Goal: Information Seeking & Learning: Learn about a topic

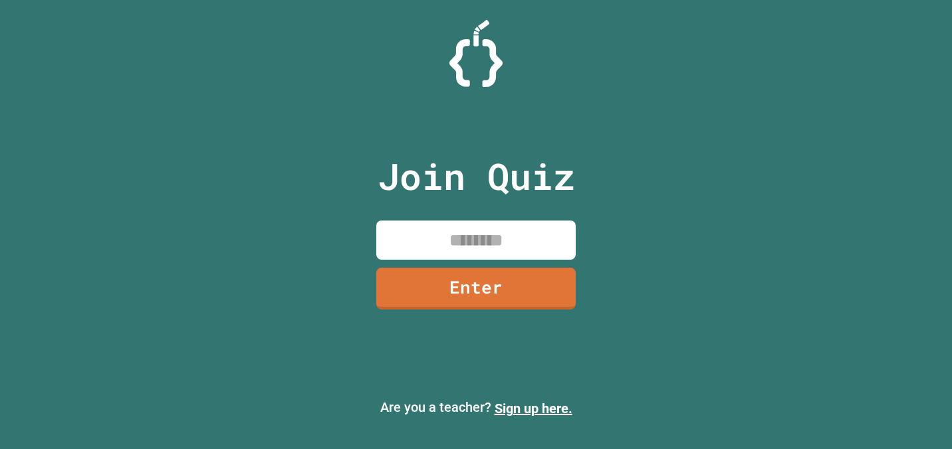
click at [501, 237] on input at bounding box center [475, 240] width 199 height 39
type input "********"
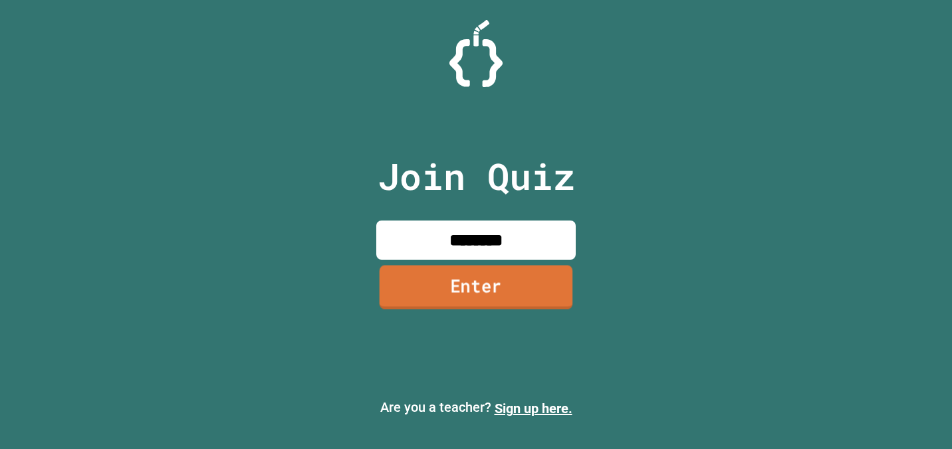
click at [504, 284] on link "Enter" at bounding box center [475, 288] width 193 height 44
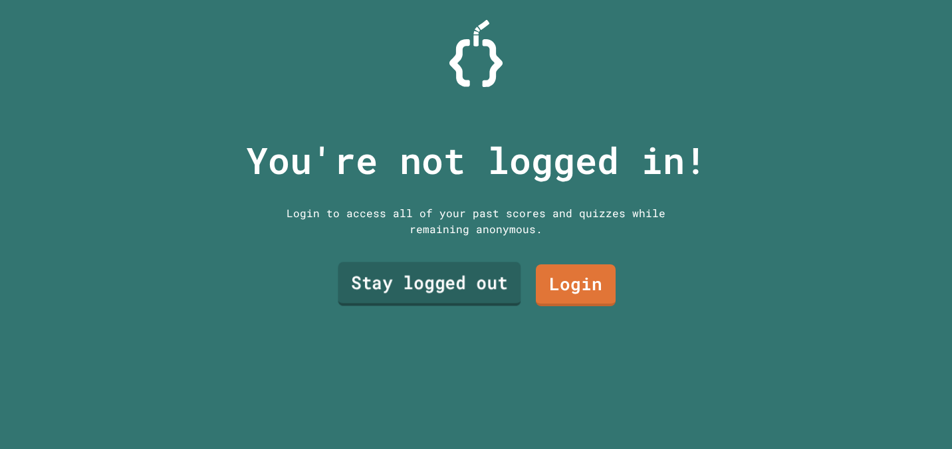
click at [470, 297] on link "Stay logged out" at bounding box center [429, 284] width 183 height 44
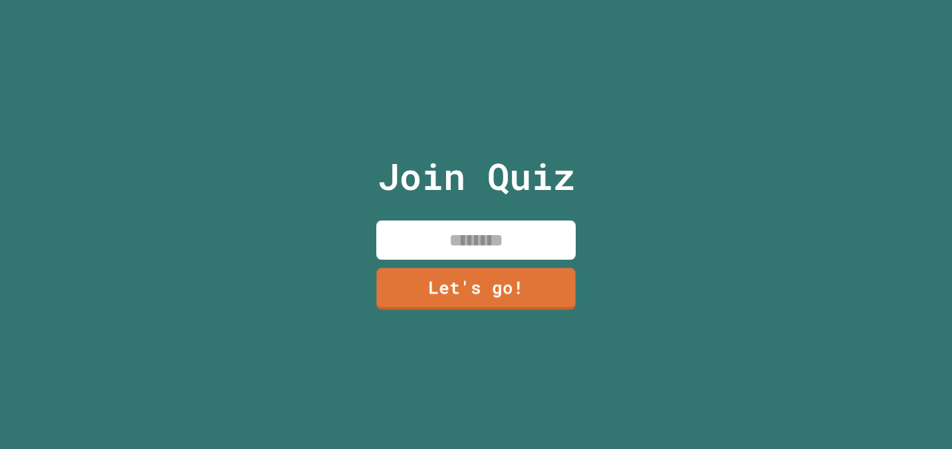
click at [486, 240] on input at bounding box center [475, 240] width 199 height 39
type input "****"
click at [478, 286] on link "Let's go!" at bounding box center [475, 288] width 197 height 44
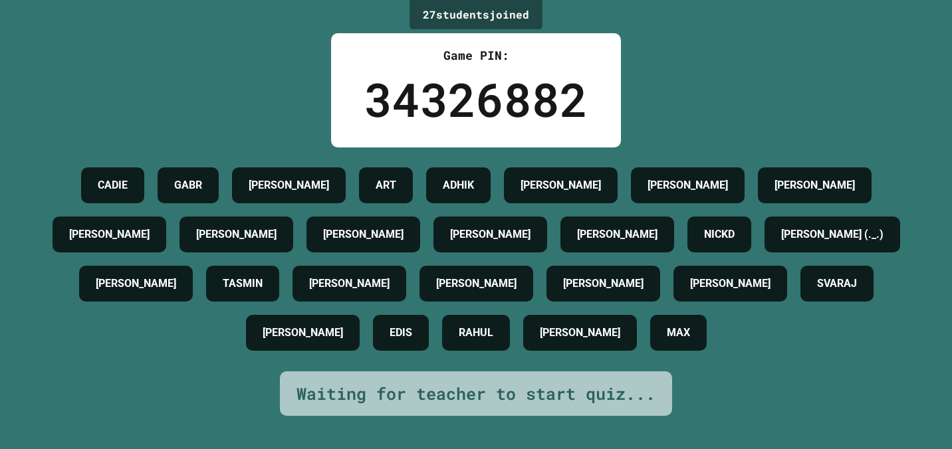
click at [824, 358] on div "[PERSON_NAME] [PERSON_NAME] ART ADHIK [PERSON_NAME] [PERSON_NAME] P [PERSON_NAM…" at bounding box center [475, 259] width 885 height 197
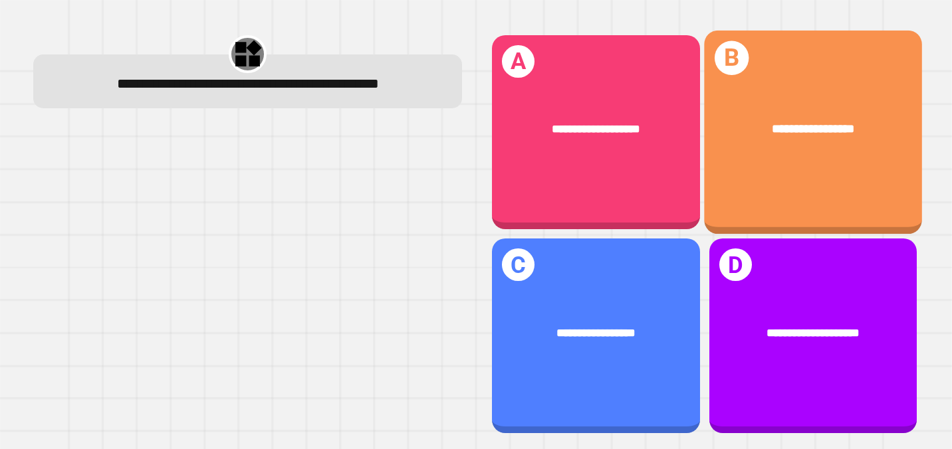
click at [797, 175] on div "**********" at bounding box center [813, 133] width 218 height 204
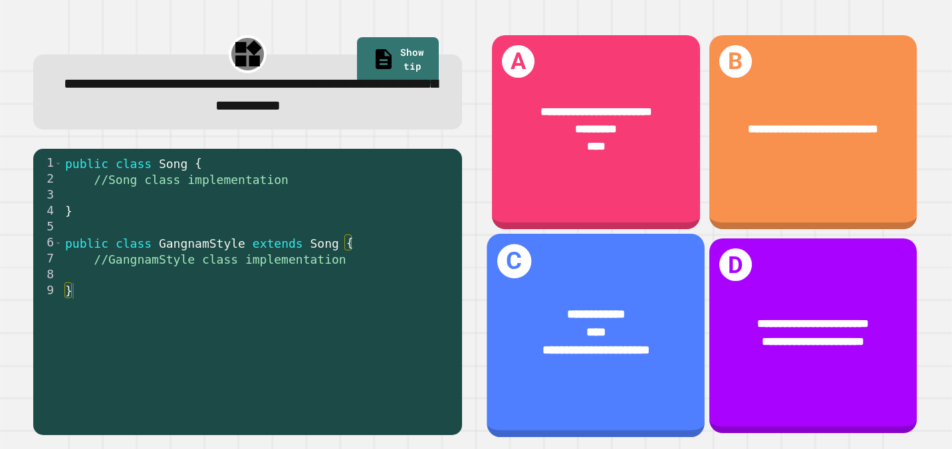
click at [662, 298] on div "**********" at bounding box center [596, 332] width 218 height 103
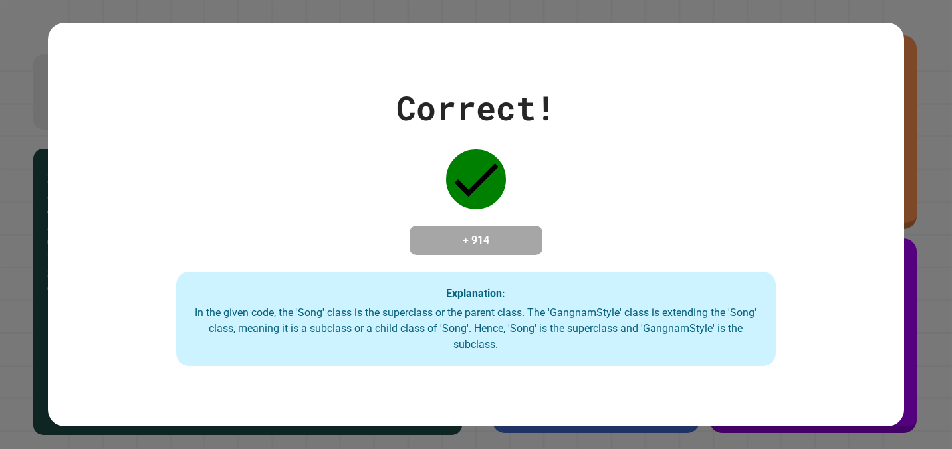
click at [662, 298] on div "Explanation: In the given code, the 'Song' class is the superclass or the paren…" at bounding box center [475, 319] width 599 height 94
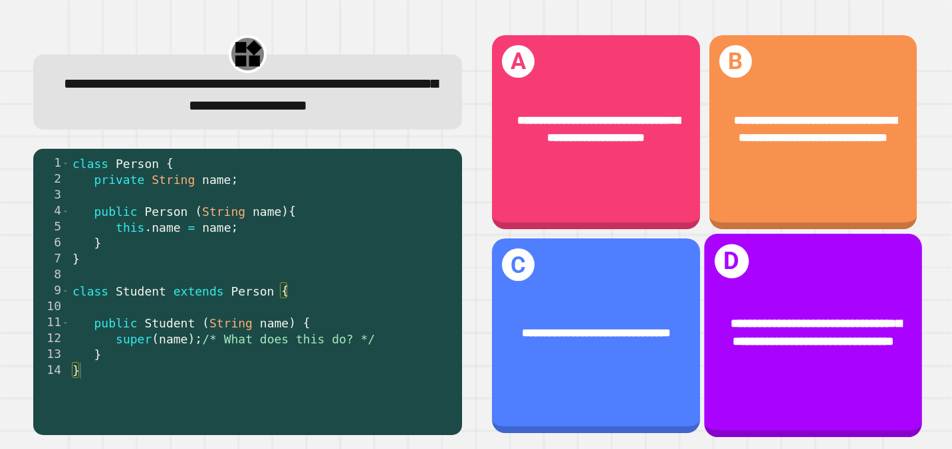
click at [801, 293] on div "**********" at bounding box center [813, 332] width 218 height 85
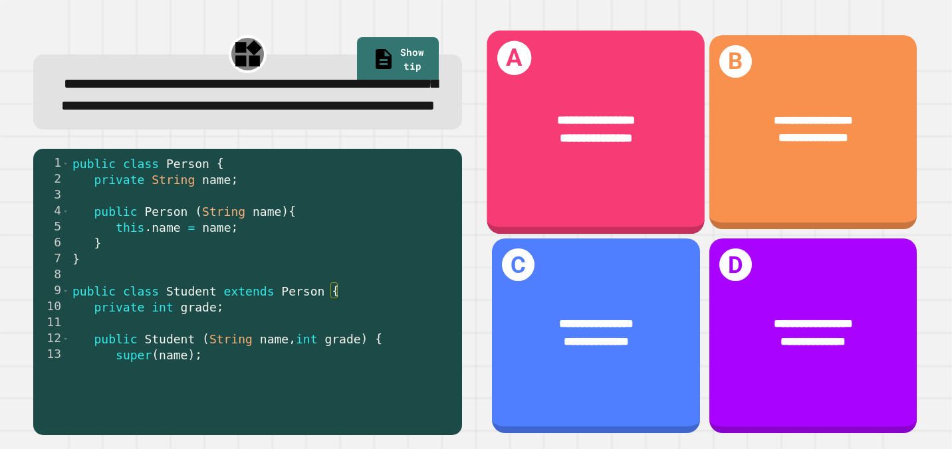
click at [600, 188] on div "**********" at bounding box center [596, 133] width 218 height 204
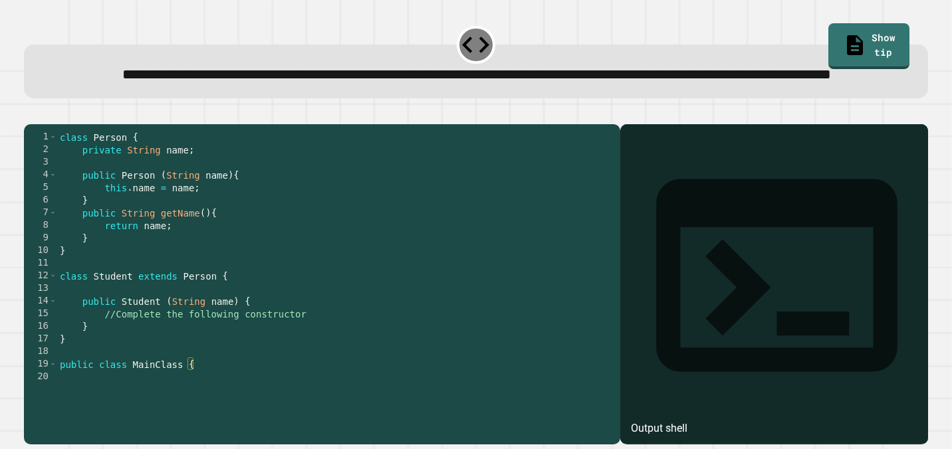
click at [142, 365] on div "class Person { private String name ; public Person ( String name ) { this . nam…" at bounding box center [335, 270] width 556 height 278
click at [316, 361] on div "class Person { private String name ; public Person ( String name ) { this . nam…" at bounding box center [335, 270] width 556 height 278
click at [291, 340] on div "class Person { private String name ; public Person ( String name ) { this . nam…" at bounding box center [335, 270] width 556 height 278
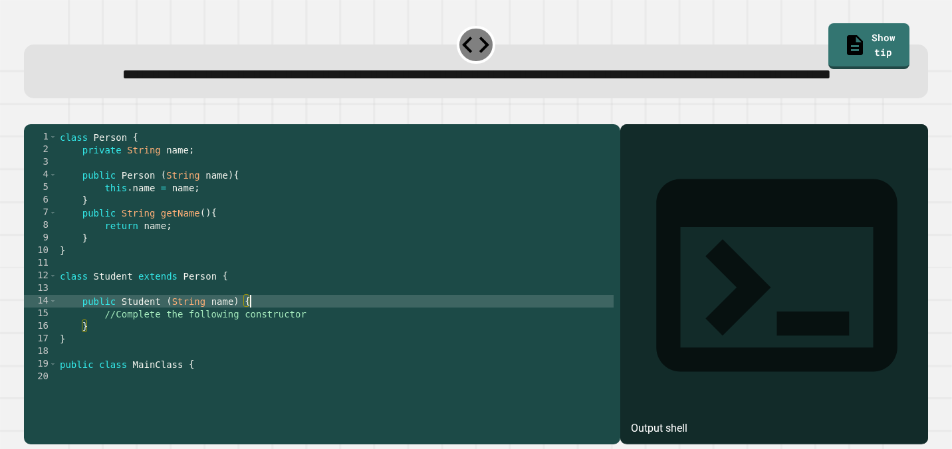
type textarea "**********"
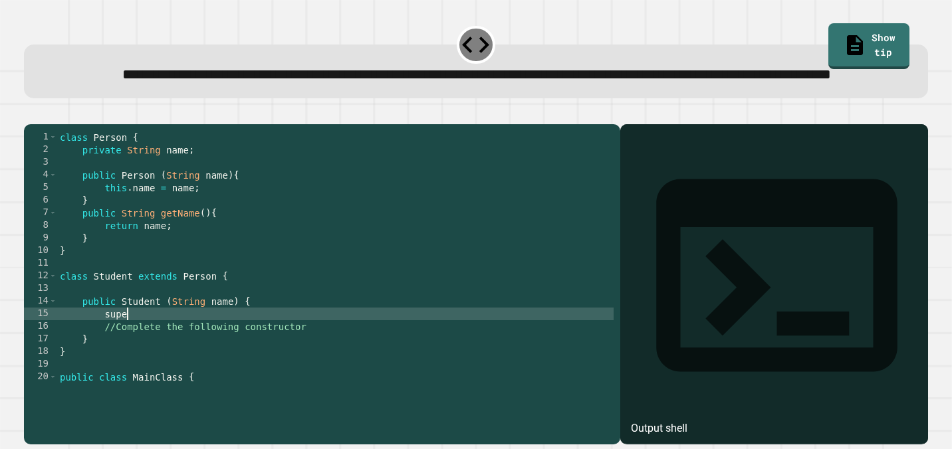
scroll to position [0, 5]
click at [855, 45] on link "Show tip" at bounding box center [868, 44] width 74 height 49
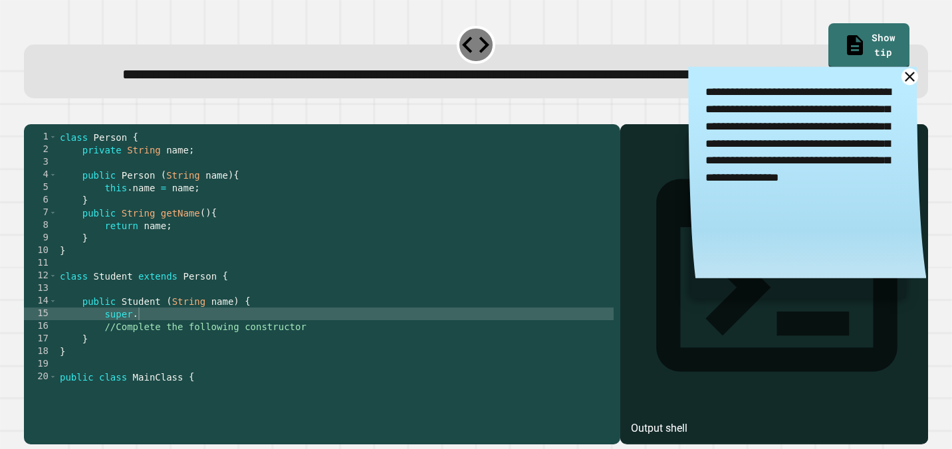
click at [911, 86] on icon at bounding box center [908, 76] width 17 height 17
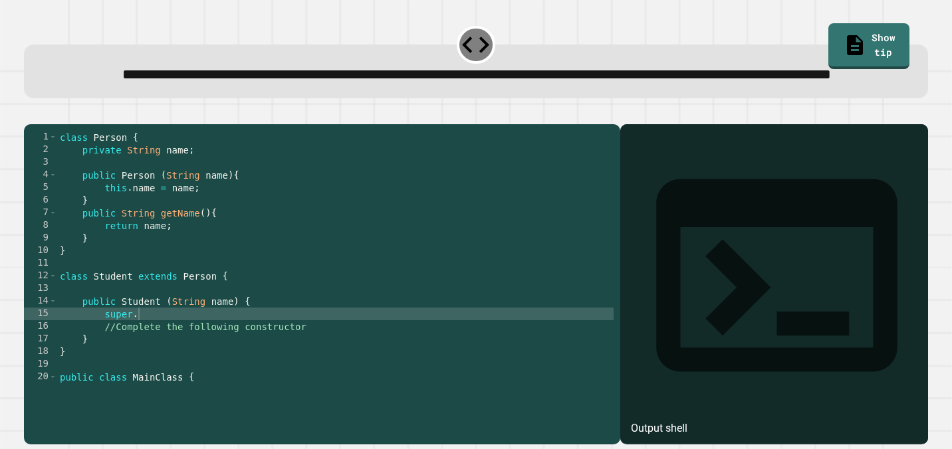
click at [352, 361] on div "class Person { private String name ; public Person ( String name ) { this . nam…" at bounding box center [335, 270] width 556 height 278
click at [31, 113] on icon "button" at bounding box center [31, 113] width 0 height 0
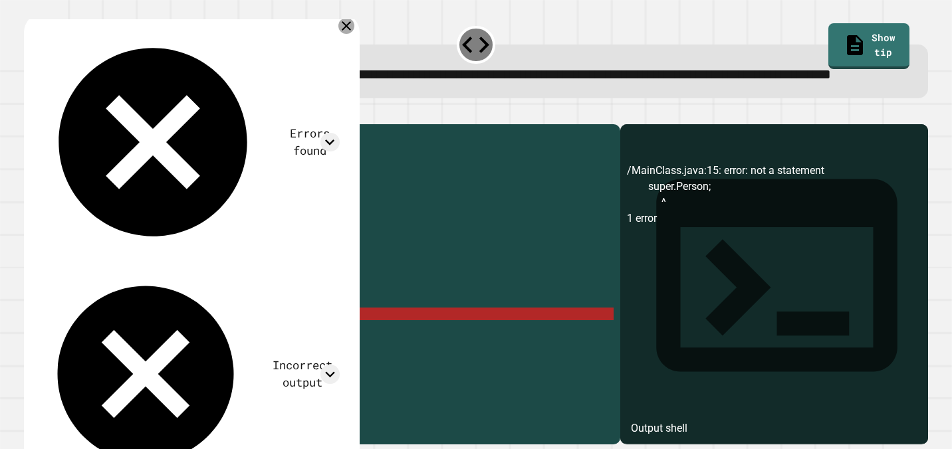
click at [351, 31] on icon at bounding box center [346, 25] width 9 height 9
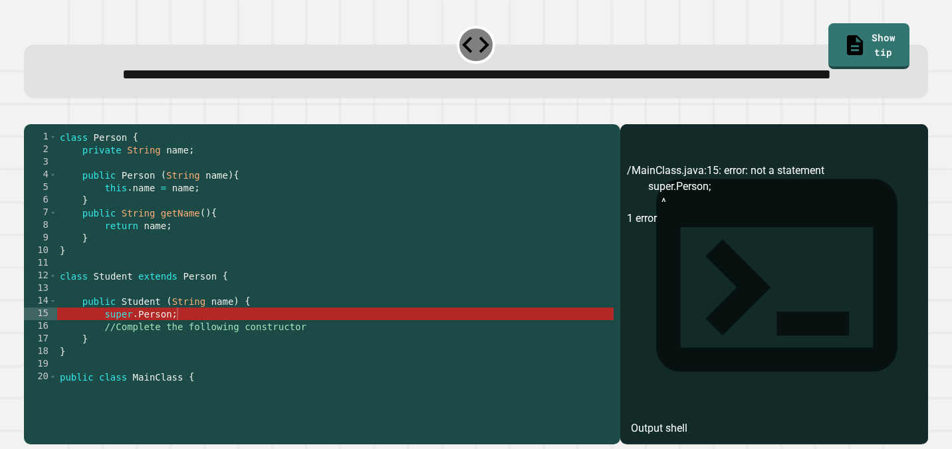
click at [173, 361] on div "class Person { private String name ; public Person ( String name ) { this . nam…" at bounding box center [335, 270] width 556 height 278
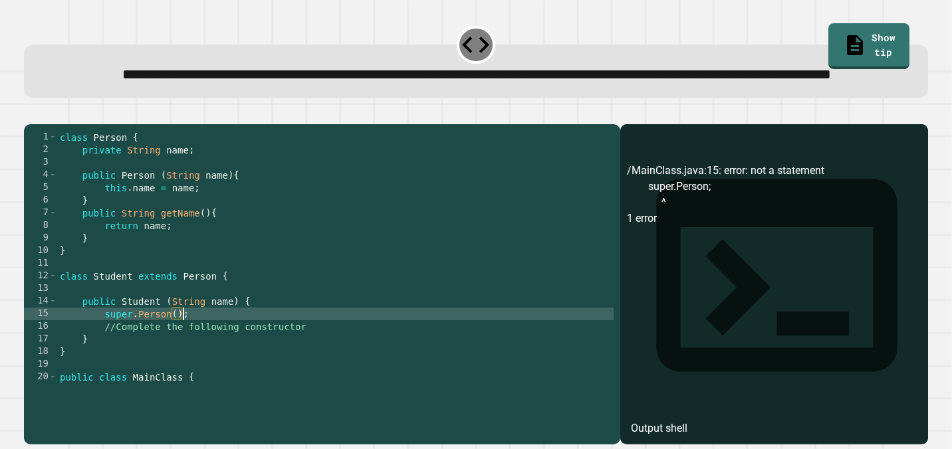
click at [31, 113] on icon "button" at bounding box center [31, 113] width 0 height 0
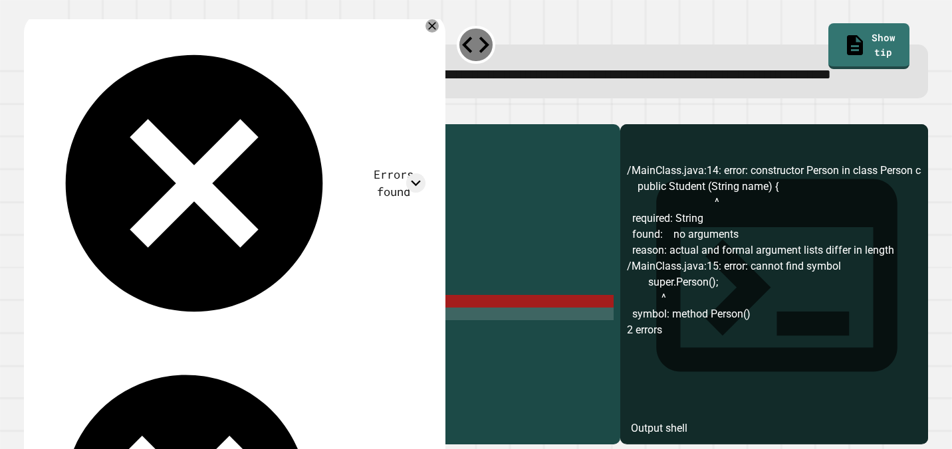
click at [182, 363] on div "class Person { private String name ; public Person ( String name ) { this . nam…" at bounding box center [335, 270] width 556 height 278
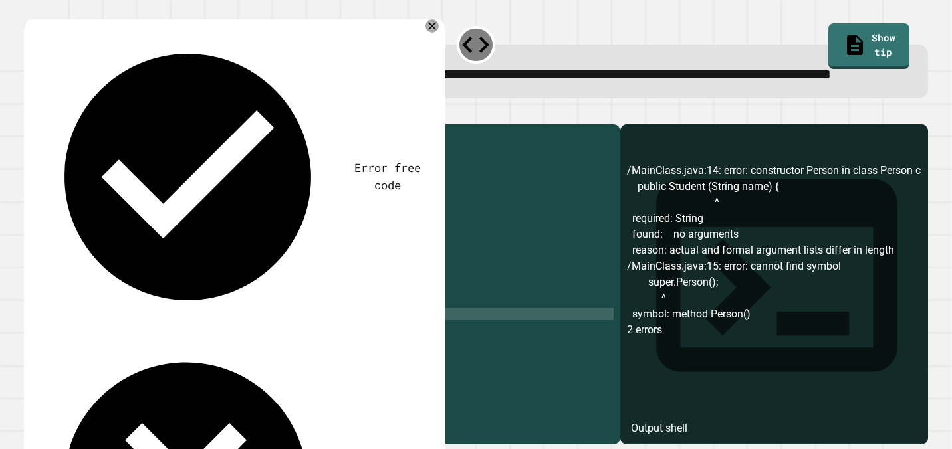
scroll to position [0, 5]
click at [869, 23] on link "Show tip" at bounding box center [868, 44] width 74 height 49
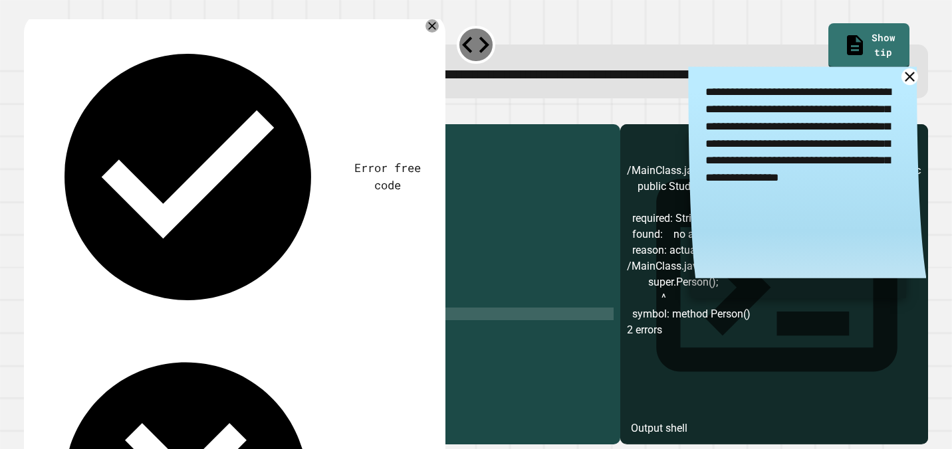
click at [906, 86] on icon at bounding box center [908, 76] width 17 height 17
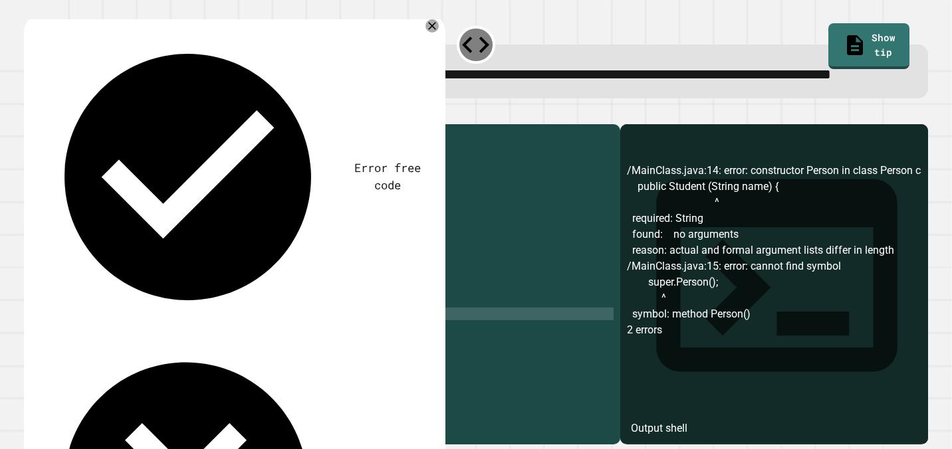
click at [138, 356] on div "class Person { private String name ; public Person ( String name ) { this . nam…" at bounding box center [335, 270] width 556 height 278
click at [31, 113] on icon "button" at bounding box center [31, 113] width 0 height 0
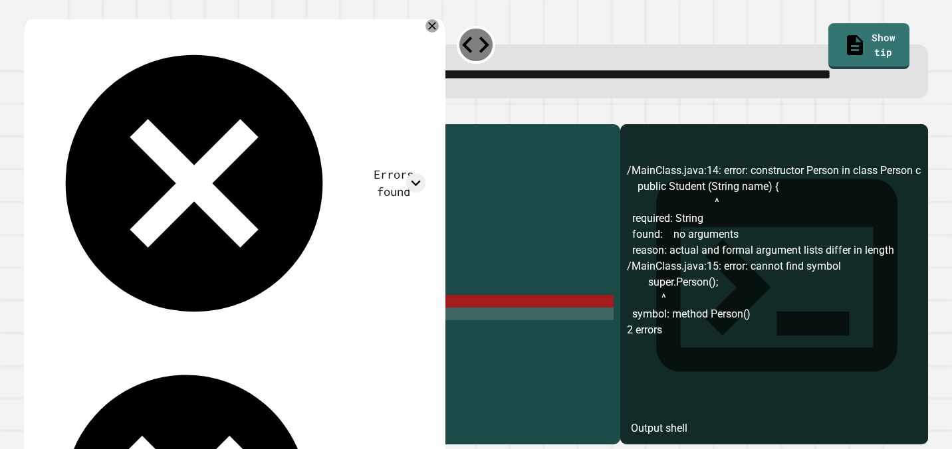
click at [181, 356] on div "class Person { private String name ; public Person ( String name ) { this . nam…" at bounding box center [335, 270] width 556 height 278
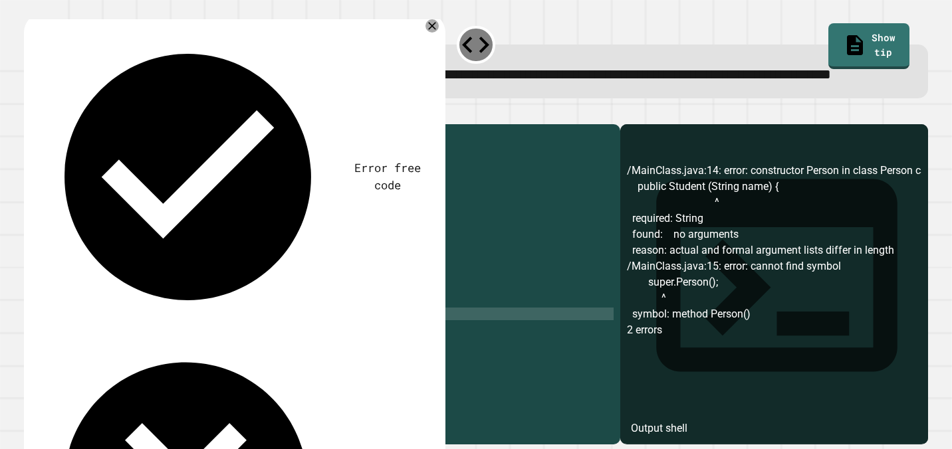
scroll to position [0, 7]
click at [50, 124] on div at bounding box center [476, 116] width 904 height 16
click at [31, 113] on icon "button" at bounding box center [31, 113] width 0 height 0
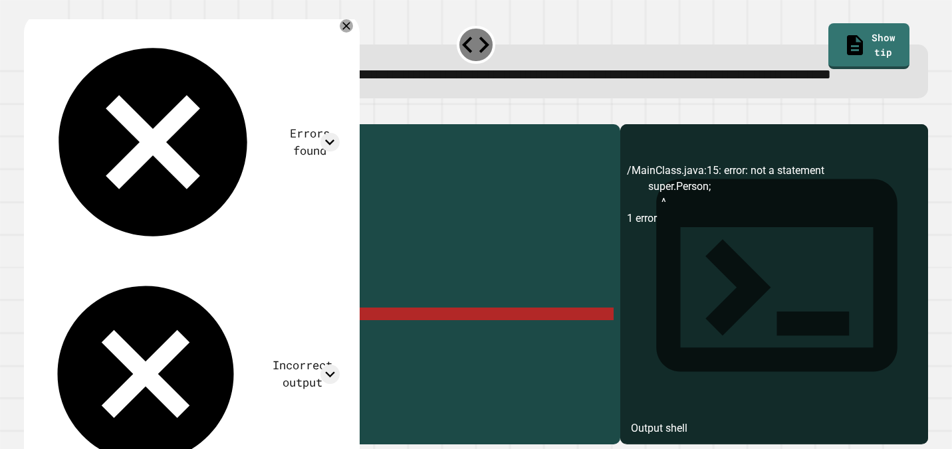
click at [173, 358] on div "class Person { private String name ; public Person ( String name ) { this . nam…" at bounding box center [335, 270] width 556 height 278
click at [828, 37] on link "Show tip" at bounding box center [868, 46] width 81 height 47
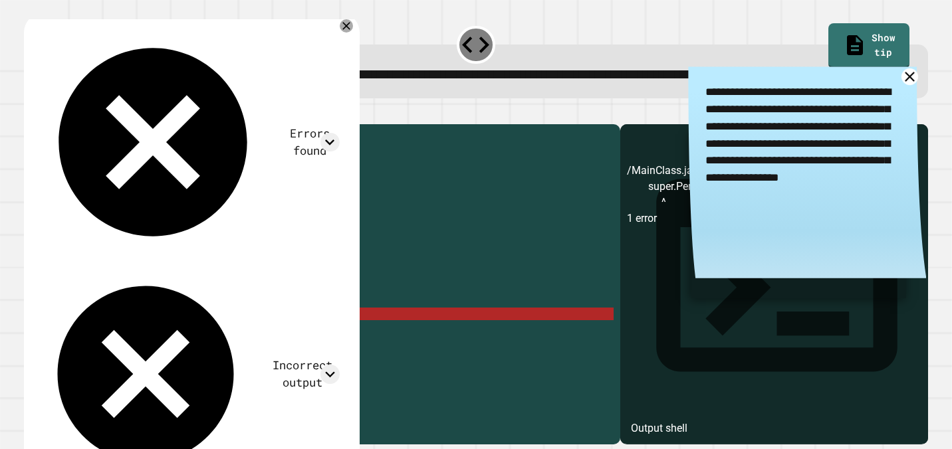
click at [912, 86] on icon at bounding box center [908, 76] width 17 height 17
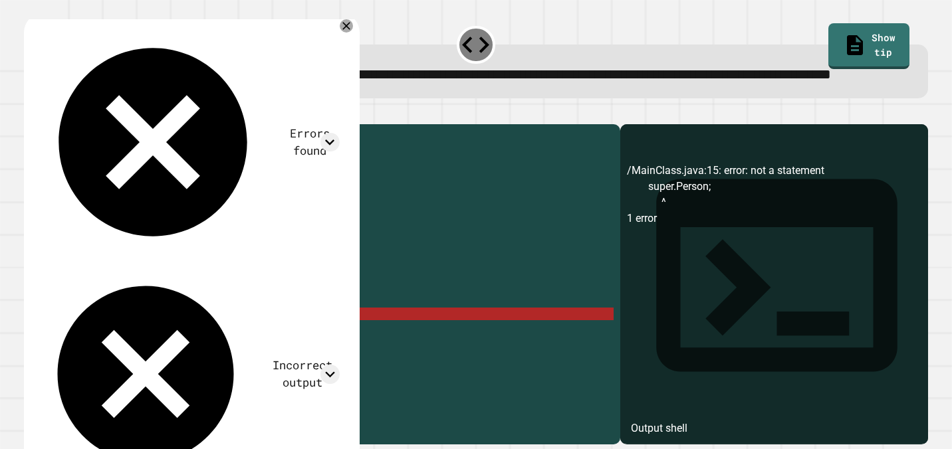
click at [193, 350] on div "class Person { private String name ; public Person ( String name ) { this . nam…" at bounding box center [335, 270] width 556 height 278
click at [189, 361] on div "class Person { private String name ; public Person ( String name ) { this . nam…" at bounding box center [335, 270] width 556 height 278
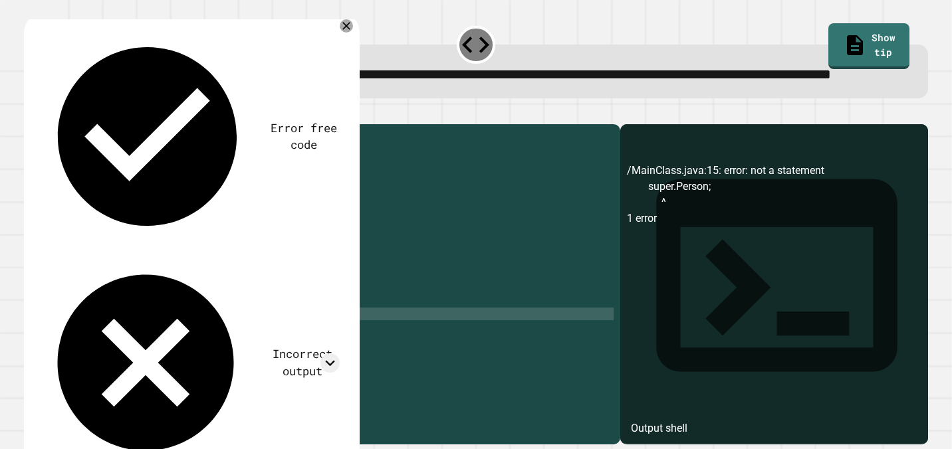
scroll to position [0, 9]
type textarea "**********"
click at [31, 113] on icon "button" at bounding box center [31, 113] width 0 height 0
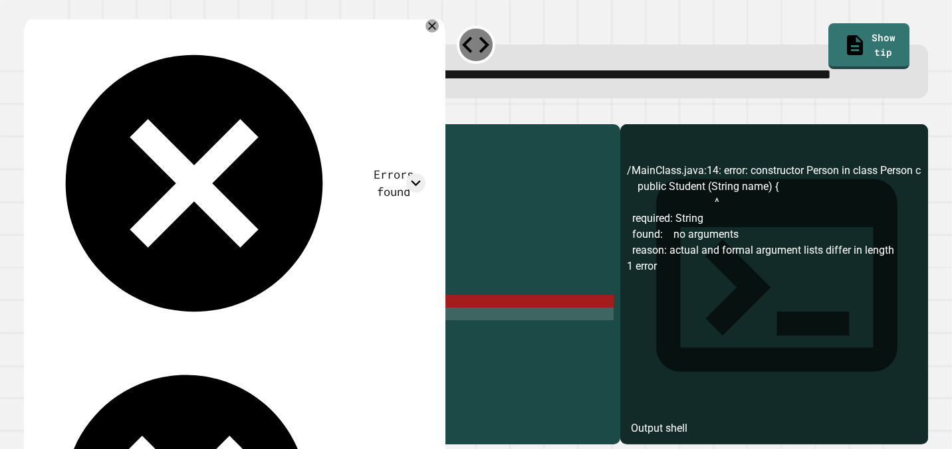
click at [187, 361] on div "class Person { private String name ; public Person ( String name ) { this . nam…" at bounding box center [335, 270] width 556 height 278
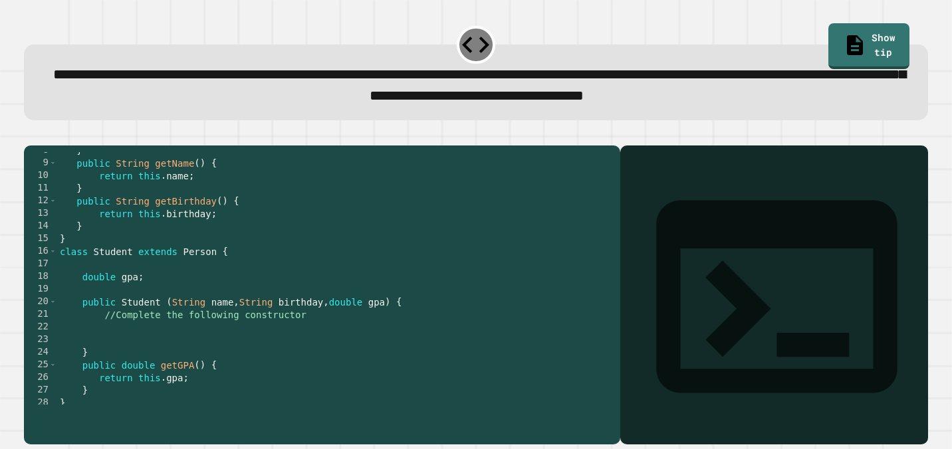
scroll to position [99, 0]
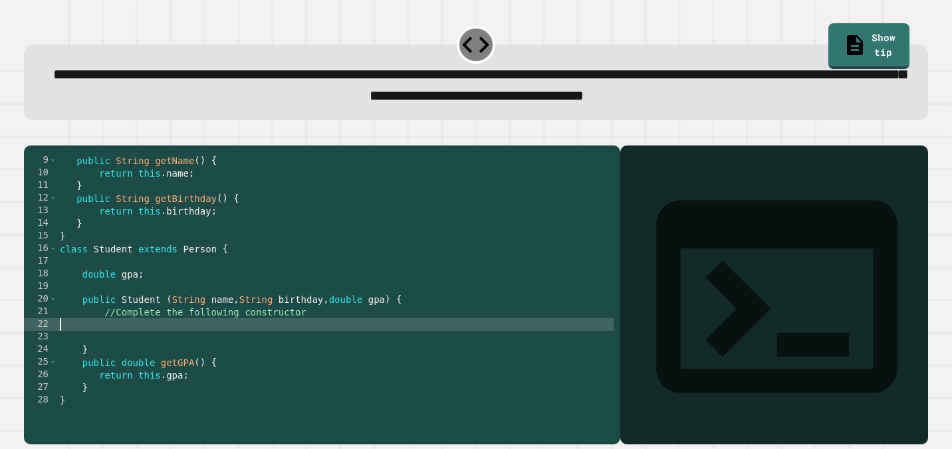
click at [318, 340] on div "} public String getName ( ) { return this . name ; } public String getBirthday …" at bounding box center [335, 281] width 556 height 278
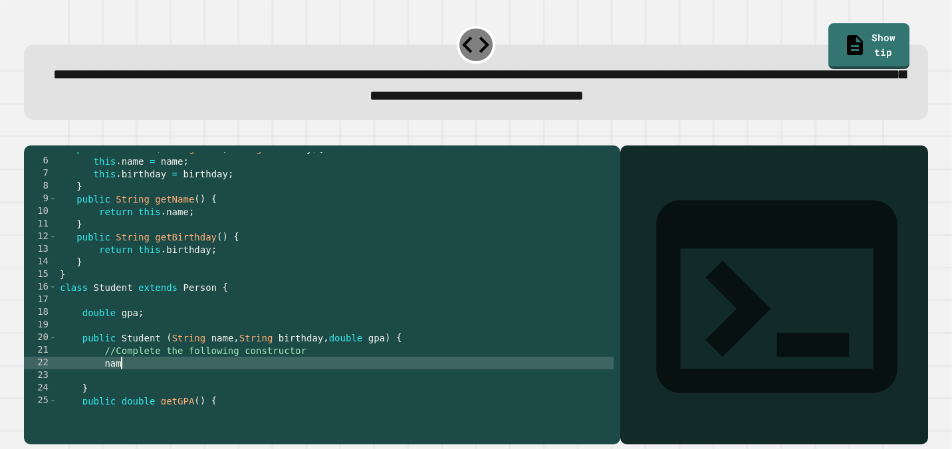
scroll to position [0, 4]
type textarea "*"
click at [843, 38] on icon at bounding box center [855, 43] width 24 height 25
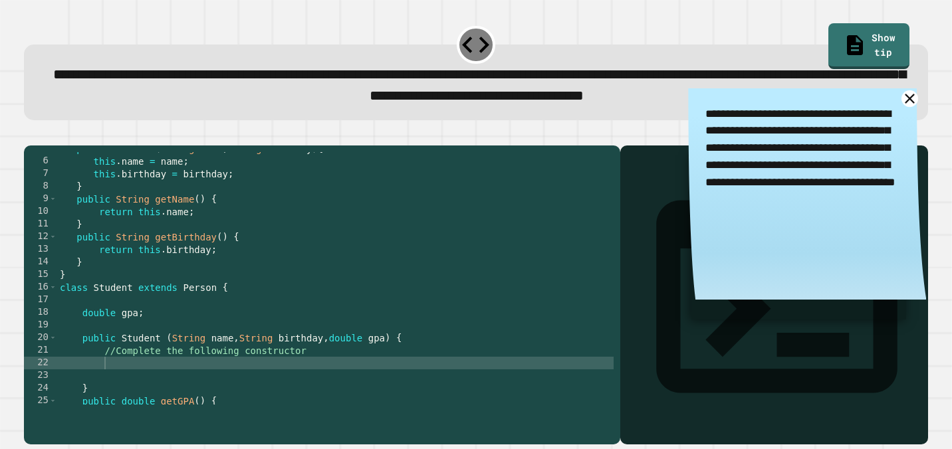
click at [907, 99] on icon at bounding box center [908, 98] width 17 height 17
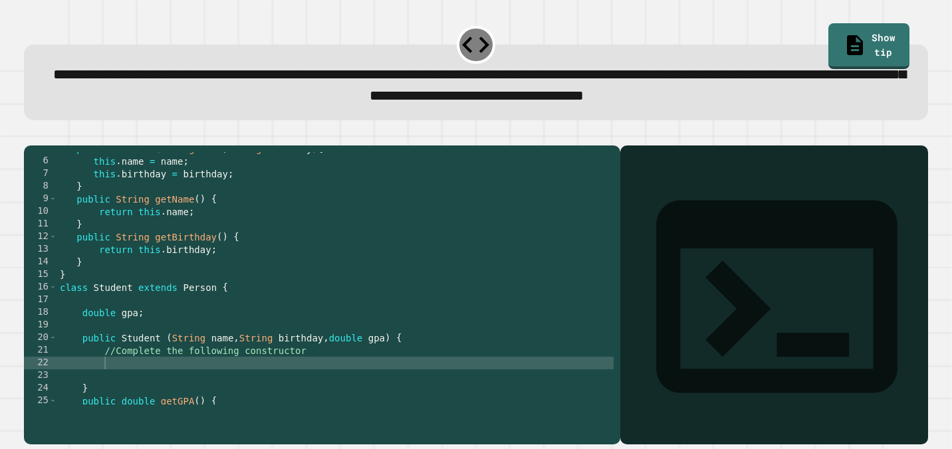
click at [291, 387] on div "public Person ( String name , String birthday ) { this . name = name ; this . b…" at bounding box center [335, 281] width 556 height 278
type textarea "**********"
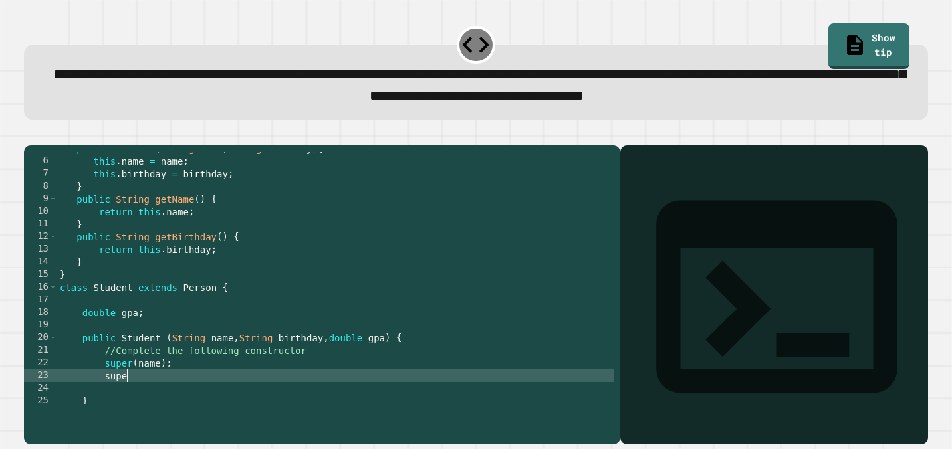
scroll to position [0, 4]
type textarea "**********"
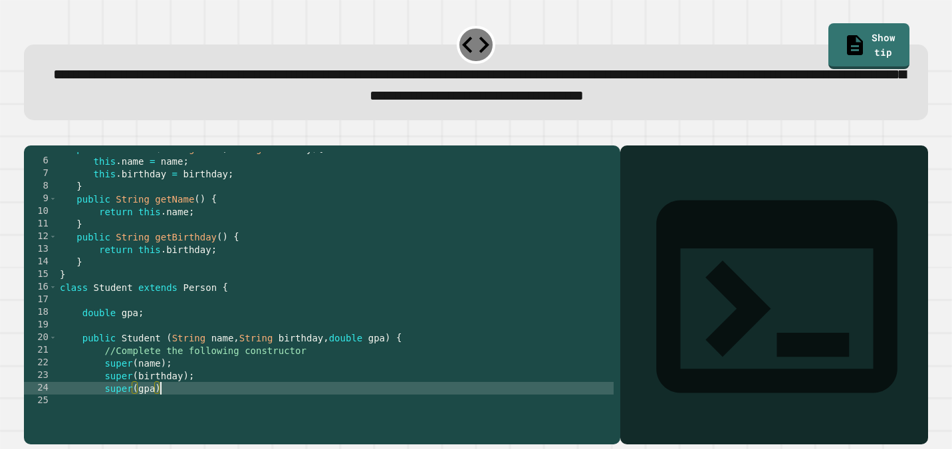
scroll to position [0, 7]
click at [31, 130] on div "**********" at bounding box center [476, 287] width 914 height 324
click at [31, 135] on button "button" at bounding box center [31, 135] width 0 height 0
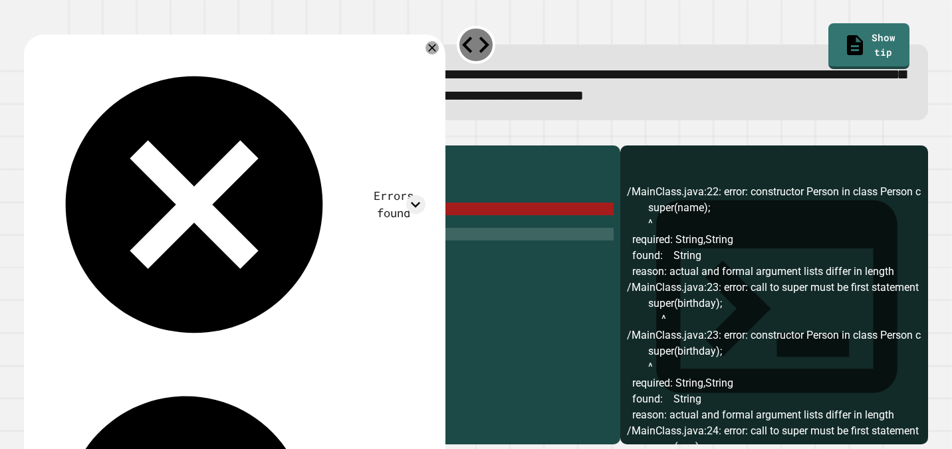
scroll to position [215, 0]
click at [861, 36] on link "Show tip" at bounding box center [868, 45] width 82 height 49
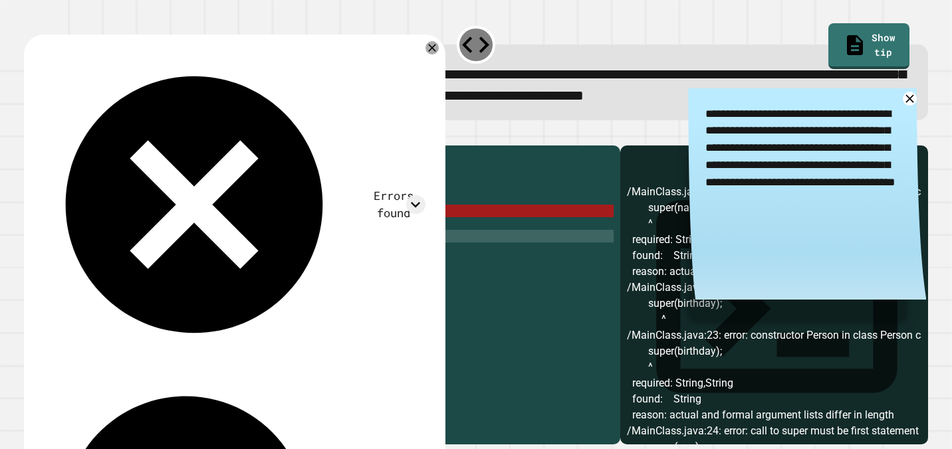
scroll to position [214, 0]
click at [905, 100] on icon at bounding box center [908, 98] width 17 height 17
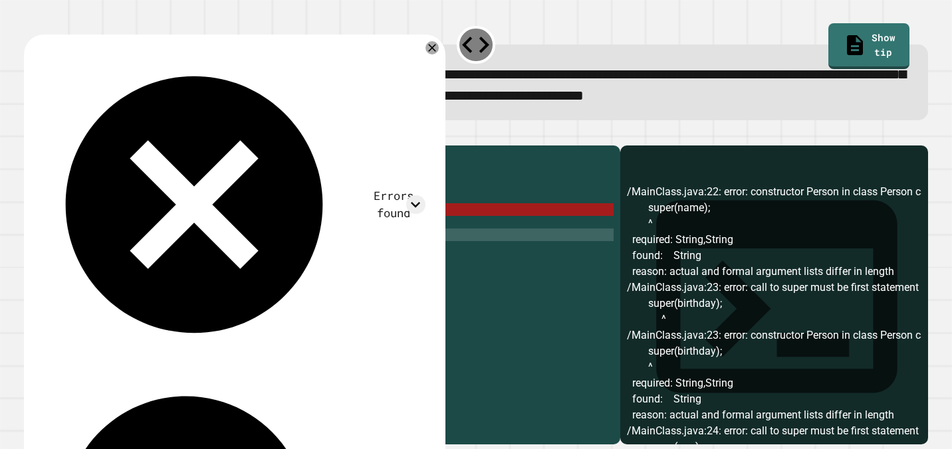
click at [419, 74] on div "Errors found /MainClass.java:22: error: constructor Person in class Person cann…" at bounding box center [232, 357] width 399 height 627
click at [415, 202] on icon at bounding box center [415, 205] width 9 height 6
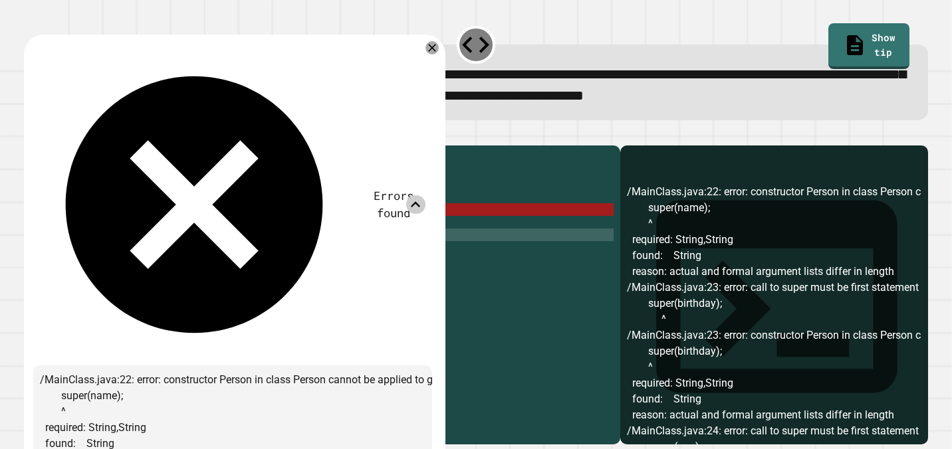
click at [415, 195] on icon at bounding box center [415, 204] width 19 height 19
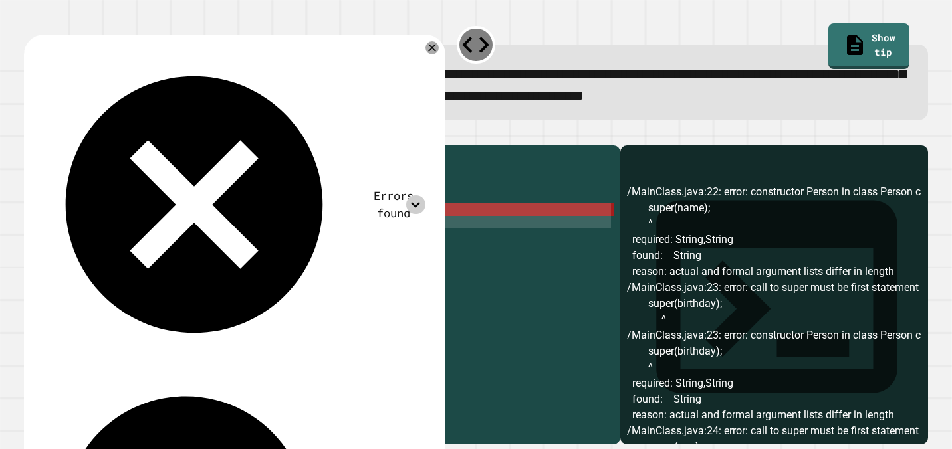
drag, startPoint x: 183, startPoint y: 257, endPoint x: 107, endPoint y: 235, distance: 78.7
click at [107, 235] on div "double gpa ; public Student ( String name , String birthday , double gpa ) { //…" at bounding box center [335, 279] width 556 height 278
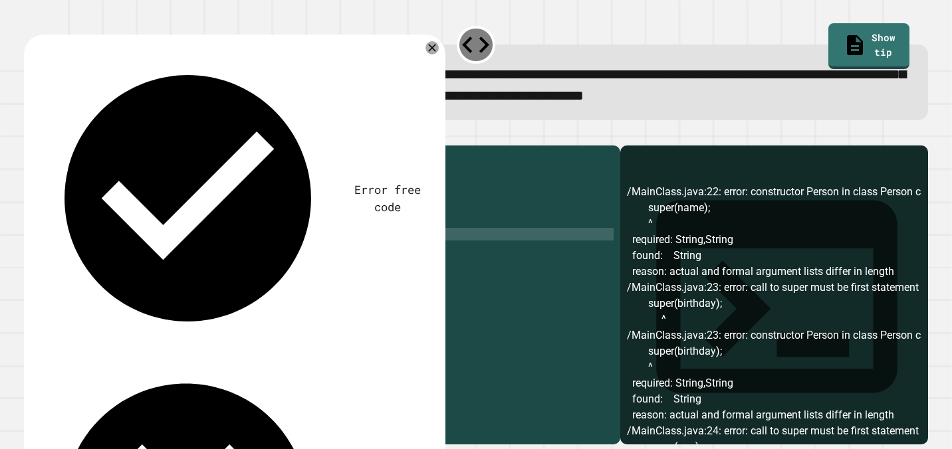
scroll to position [0, 7]
click at [31, 135] on icon "button" at bounding box center [31, 135] width 0 height 0
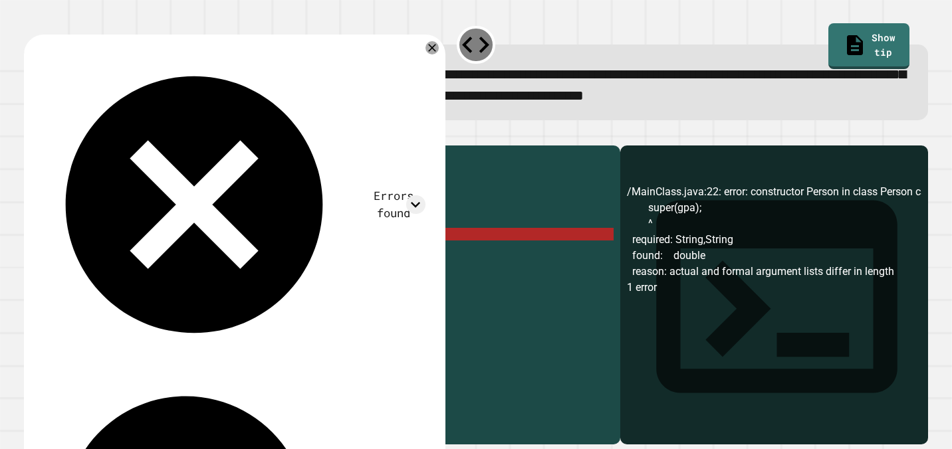
click at [144, 256] on div "class Student extends Person { double gpa ; public Student ( String name , Stri…" at bounding box center [335, 291] width 556 height 278
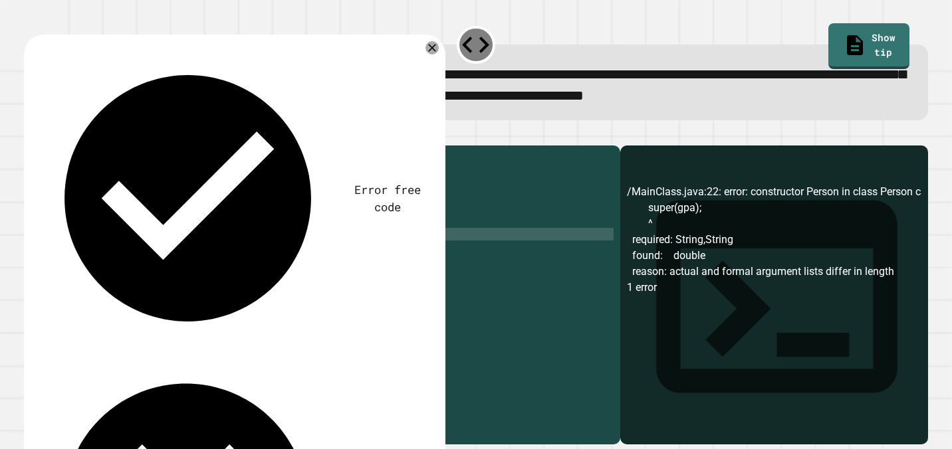
scroll to position [0, 14]
click at [51, 134] on div at bounding box center [476, 138] width 904 height 16
click at [31, 135] on icon "button" at bounding box center [31, 135] width 0 height 0
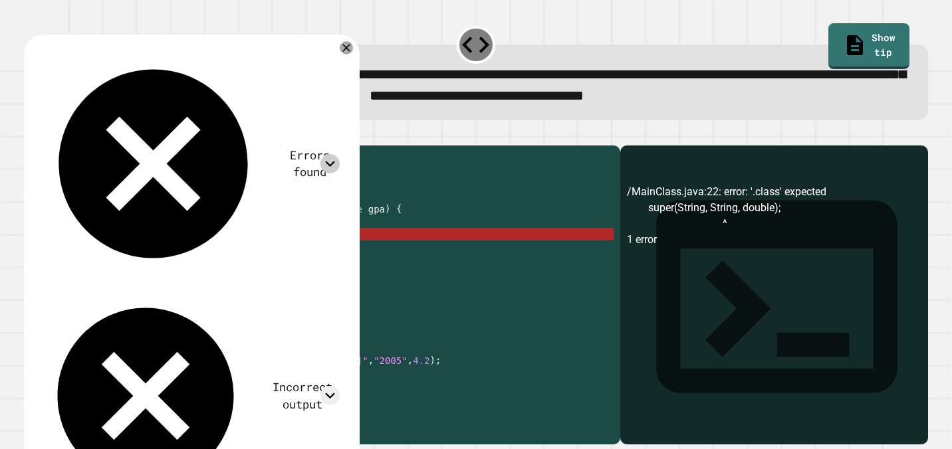
click at [334, 154] on div at bounding box center [329, 163] width 19 height 19
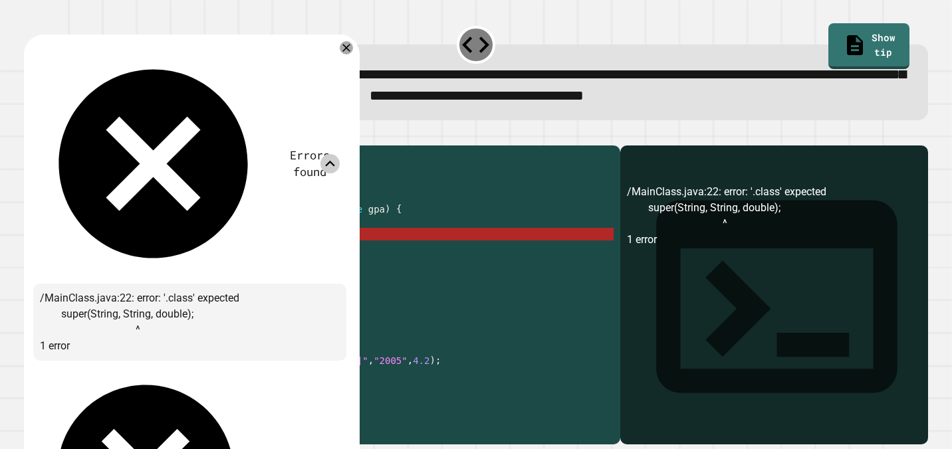
click at [334, 154] on div at bounding box center [329, 163] width 19 height 19
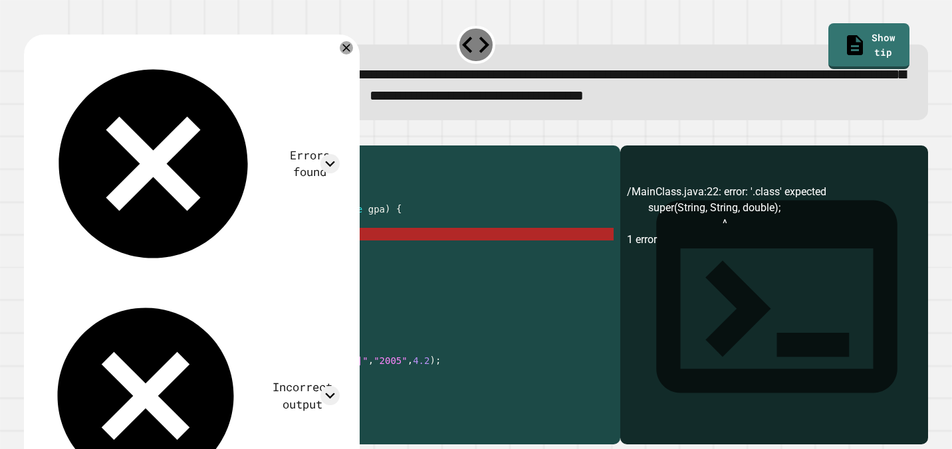
click at [220, 260] on div "class Student extends Person { double gpa ; public Student ( String name , Stri…" at bounding box center [335, 291] width 556 height 278
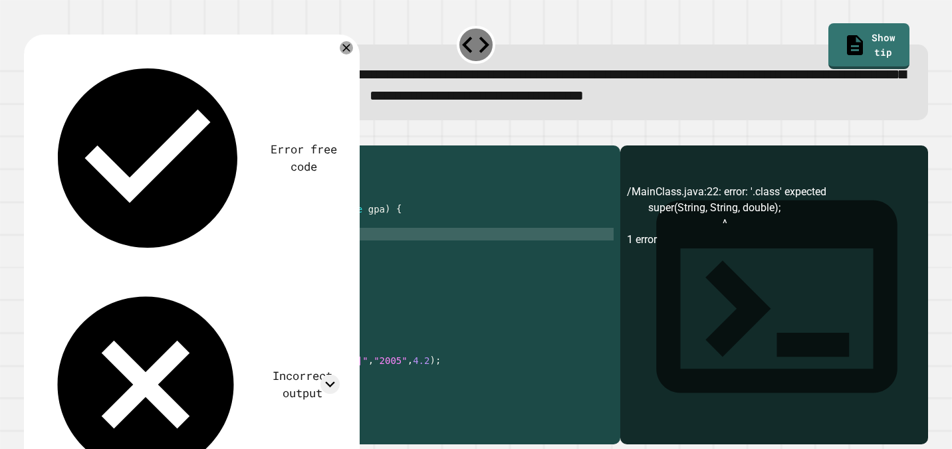
scroll to position [0, 13]
click at [31, 135] on icon "button" at bounding box center [31, 135] width 0 height 0
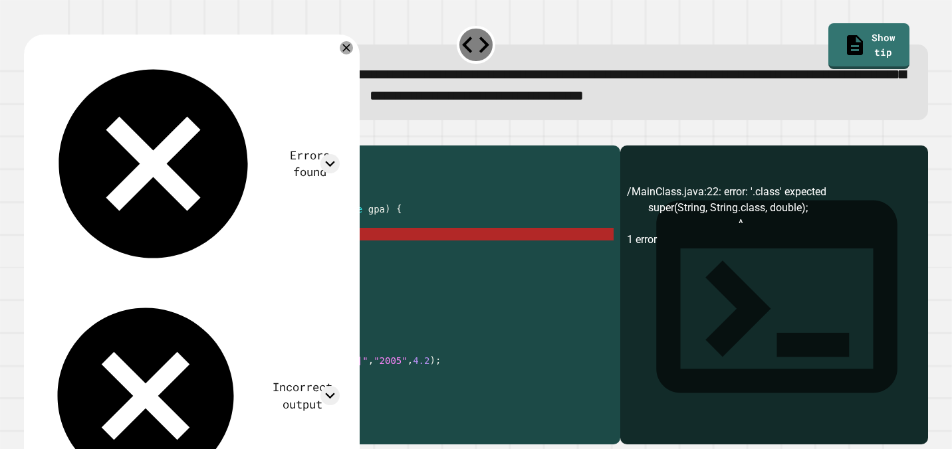
click at [232, 258] on div "class Student extends Person { double gpa ; public Student ( String name , Stri…" at bounding box center [335, 291] width 556 height 278
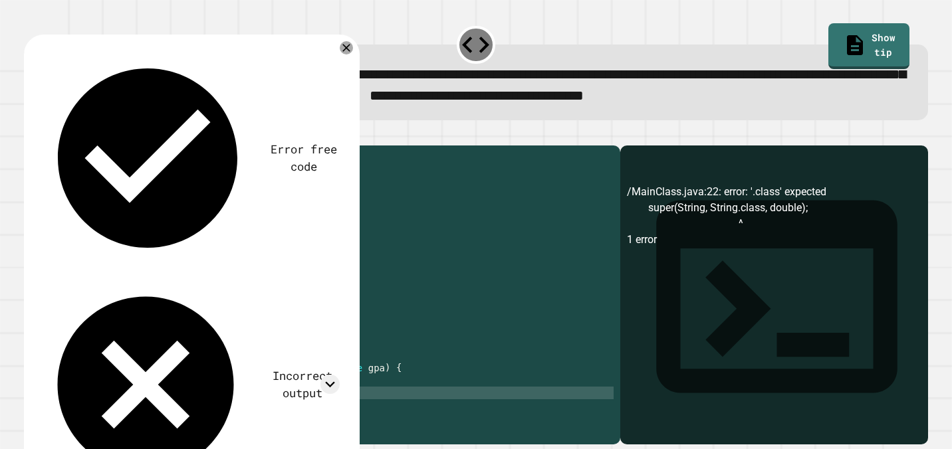
scroll to position [35, 0]
click at [163, 403] on div "private String birthday ; public Person ( String name , String birthday ) { thi…" at bounding box center [335, 281] width 556 height 278
click at [165, 413] on div "private String birthday ; public Person ( String name , String birthday ) { thi…" at bounding box center [335, 281] width 556 height 278
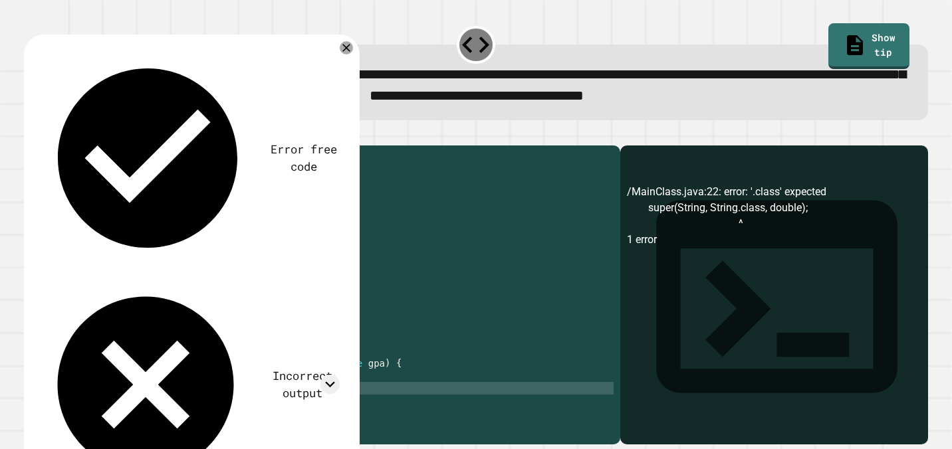
click at [182, 410] on div "private String birthday ; public Person ( String name , String birthday ) { thi…" at bounding box center [335, 281] width 556 height 278
click at [31, 135] on icon "button" at bounding box center [31, 135] width 0 height 0
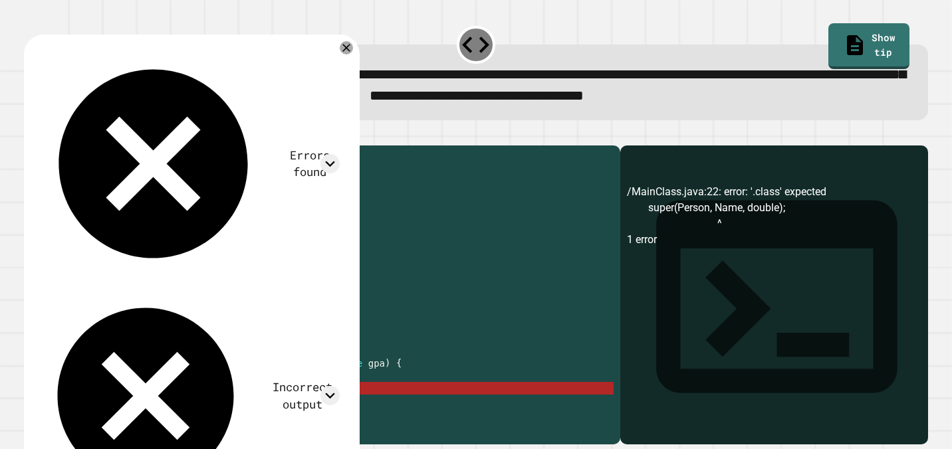
click at [154, 412] on div "private String birthday ; public Person ( String name , String birthday ) { thi…" at bounding box center [335, 281] width 556 height 278
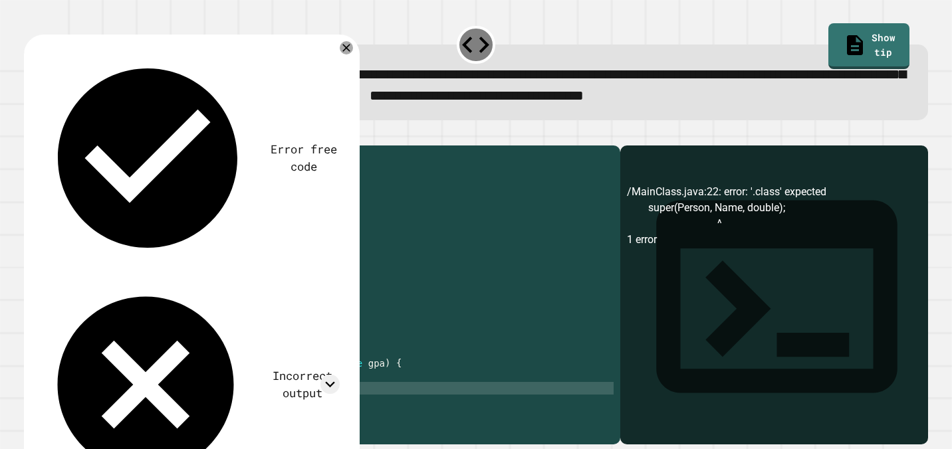
scroll to position [0, 7]
click at [195, 409] on div "private String birthday ; public Person ( String name , String birthday ) { thi…" at bounding box center [335, 281] width 556 height 278
type textarea "**********"
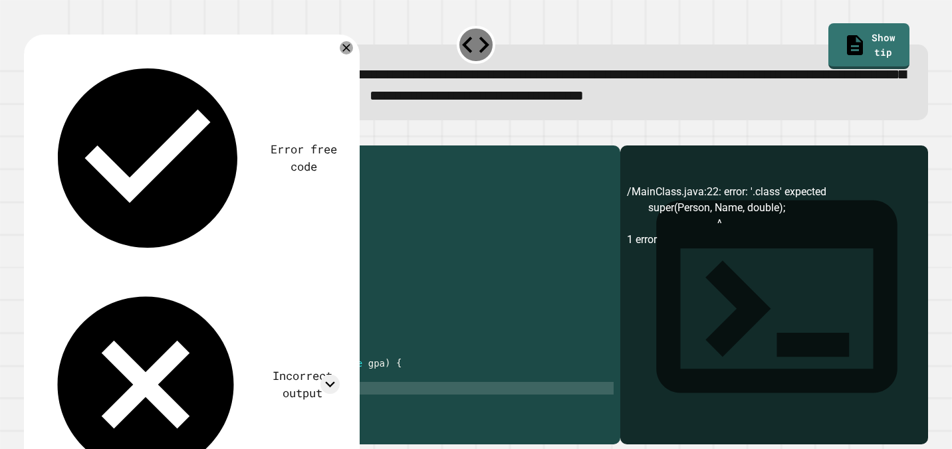
click at [31, 135] on icon "button" at bounding box center [31, 135] width 0 height 0
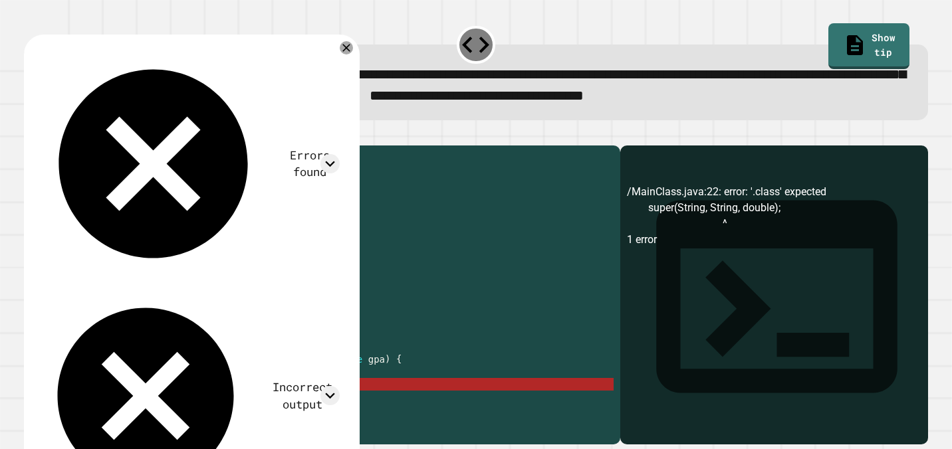
scroll to position [0, 0]
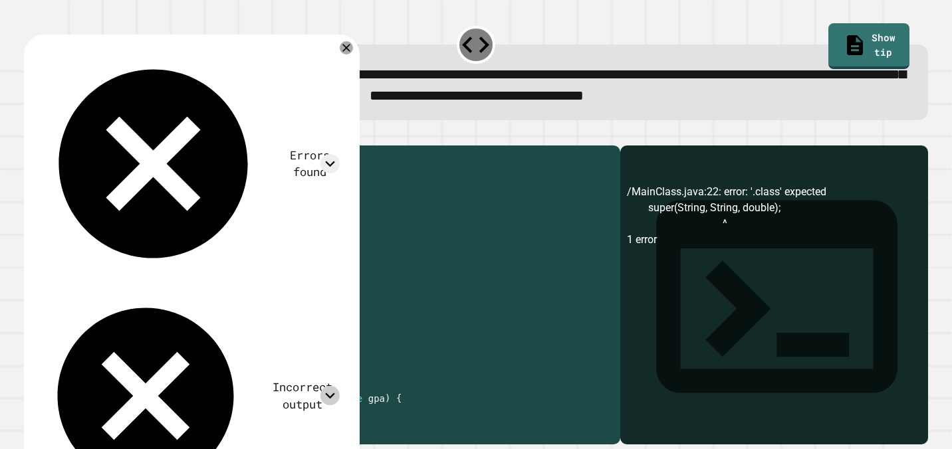
click at [340, 386] on icon at bounding box center [329, 395] width 19 height 19
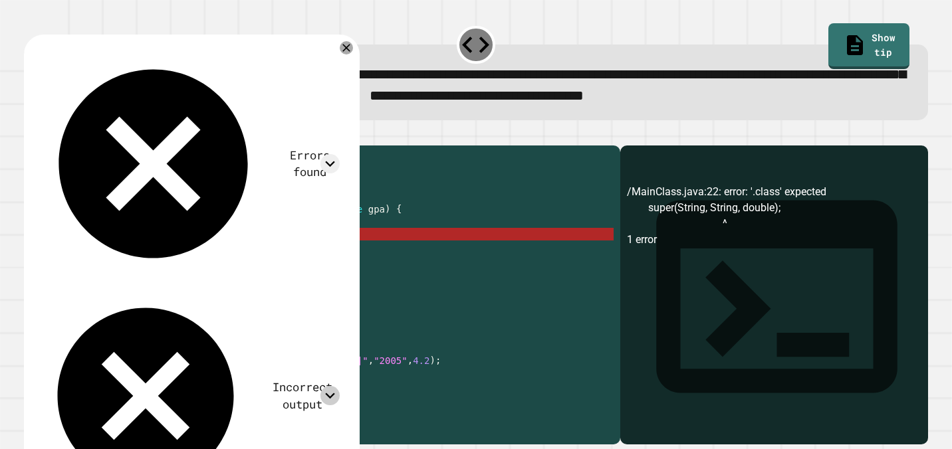
scroll to position [189, 0]
click at [571, 107] on div "**********" at bounding box center [475, 85] width 865 height 43
click at [232, 140] on div at bounding box center [476, 138] width 904 height 16
click at [346, 49] on div "Errors found /MainClass.java:22: error: '.class' expected super(String, String,…" at bounding box center [189, 276] width 313 height 464
click at [354, 49] on icon at bounding box center [345, 47] width 15 height 15
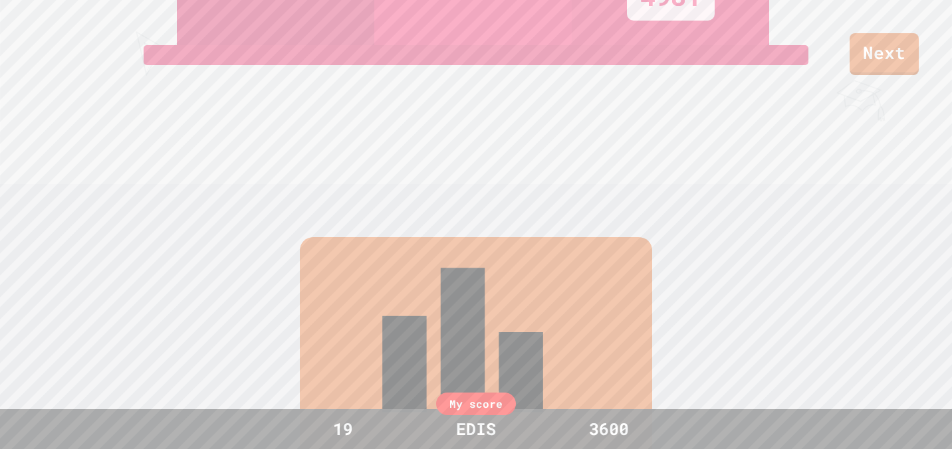
scroll to position [0, 0]
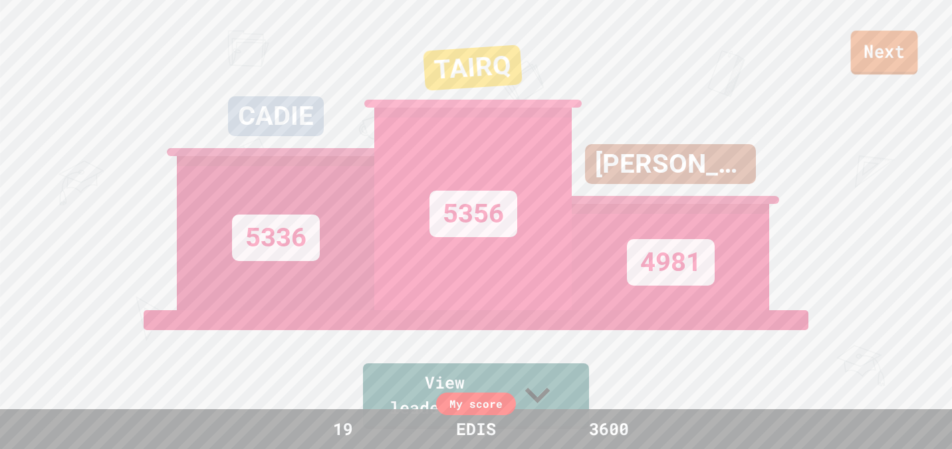
click at [890, 58] on link "Next" at bounding box center [884, 53] width 67 height 44
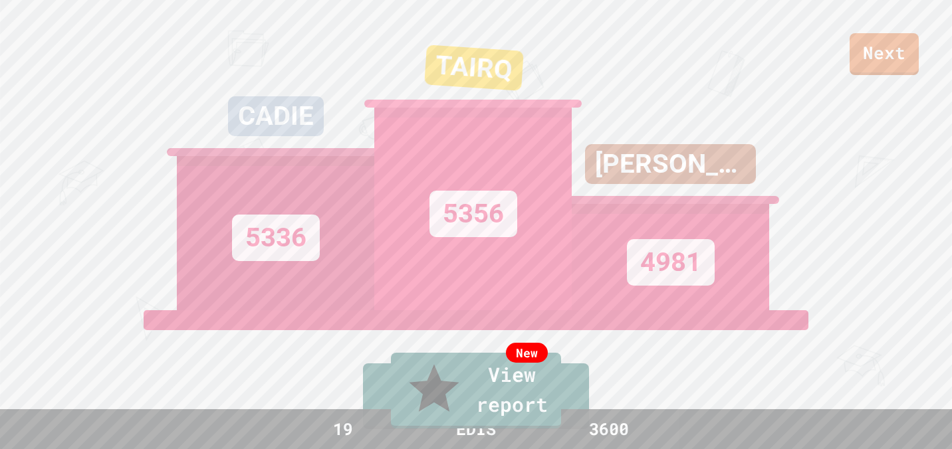
type textarea "*"
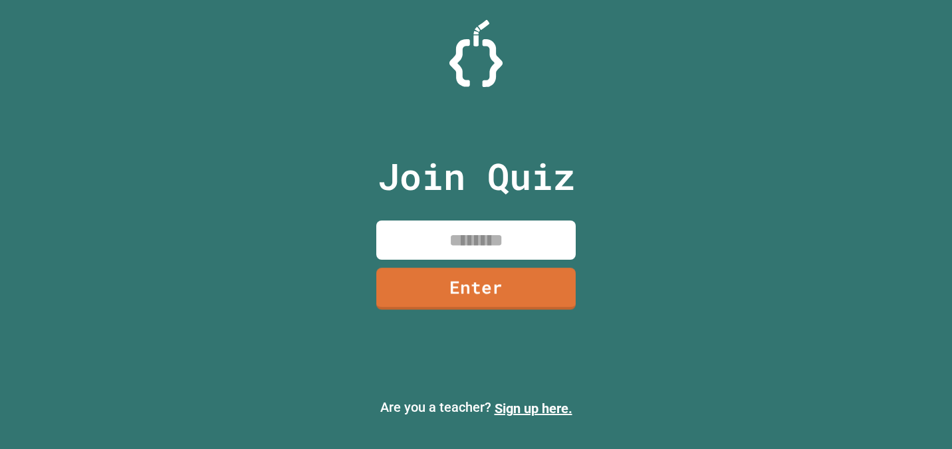
click at [500, 243] on input at bounding box center [475, 240] width 199 height 39
click at [509, 298] on link "Enter" at bounding box center [475, 289] width 199 height 43
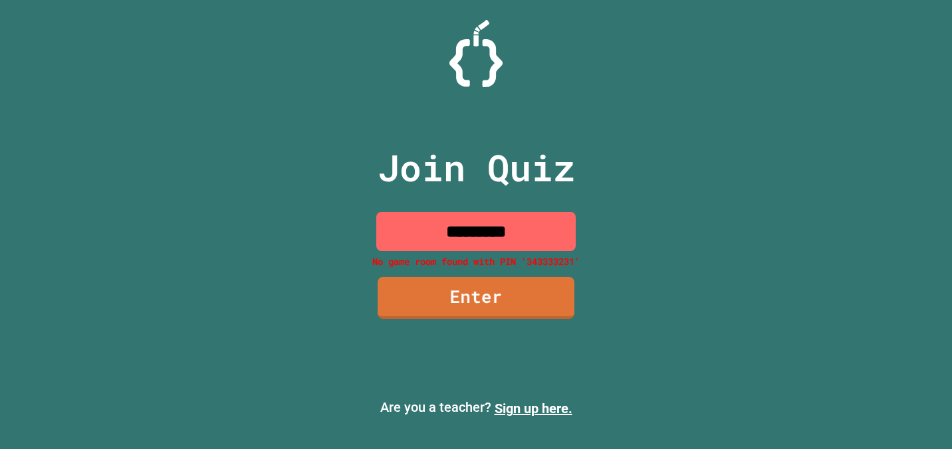
click at [530, 217] on input "*********" at bounding box center [475, 231] width 199 height 39
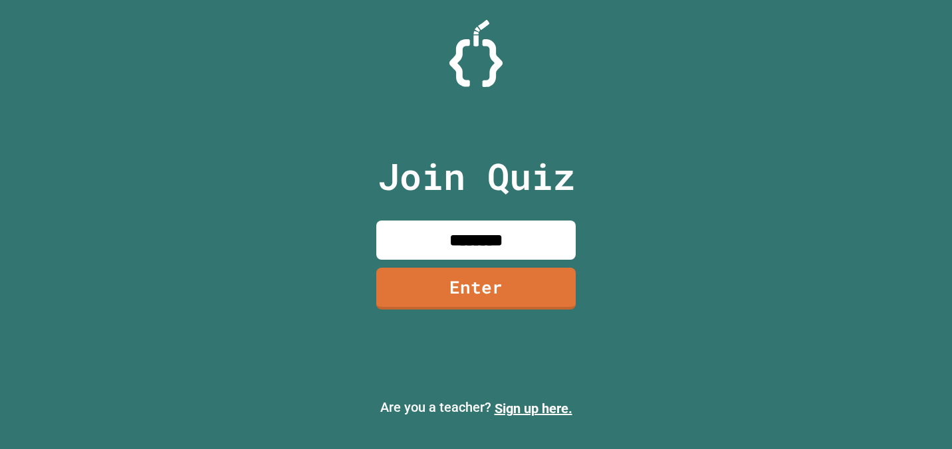
type input "********"
click at [563, 291] on link "Enter" at bounding box center [475, 289] width 199 height 42
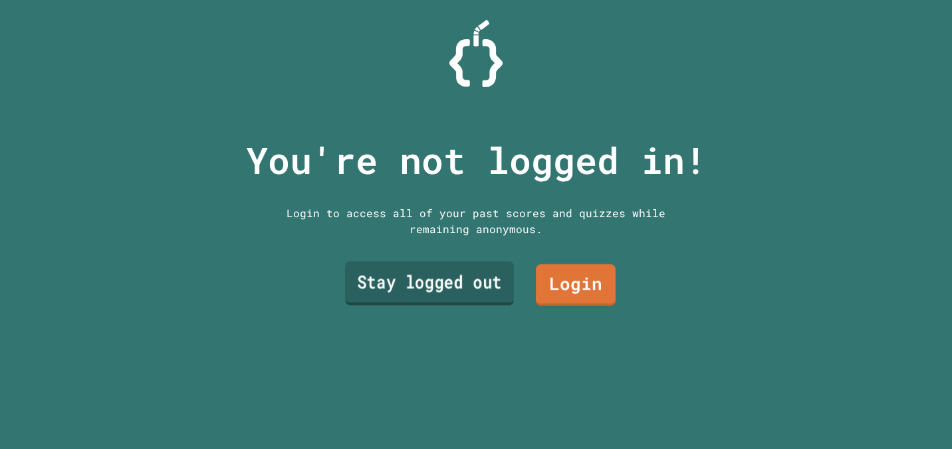
click at [483, 283] on link "Stay logged out" at bounding box center [429, 283] width 169 height 44
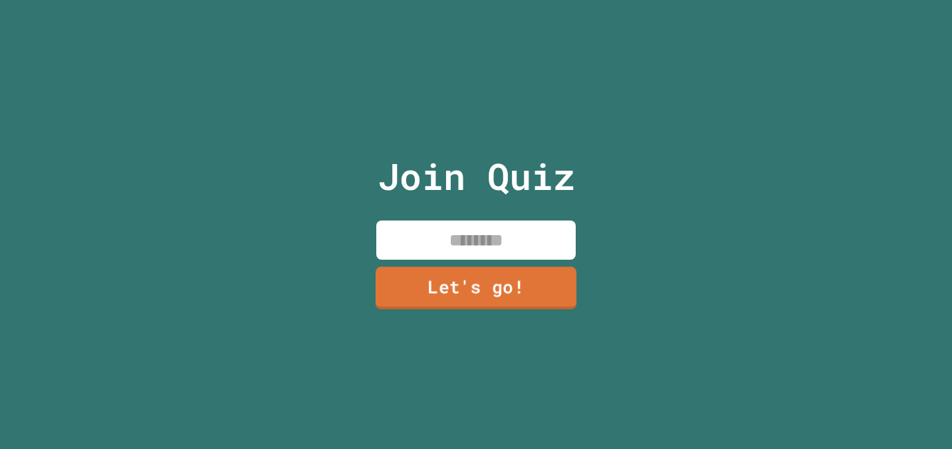
click at [485, 240] on input at bounding box center [475, 240] width 199 height 39
type input "****"
click at [478, 271] on link "Let's go!" at bounding box center [475, 289] width 199 height 42
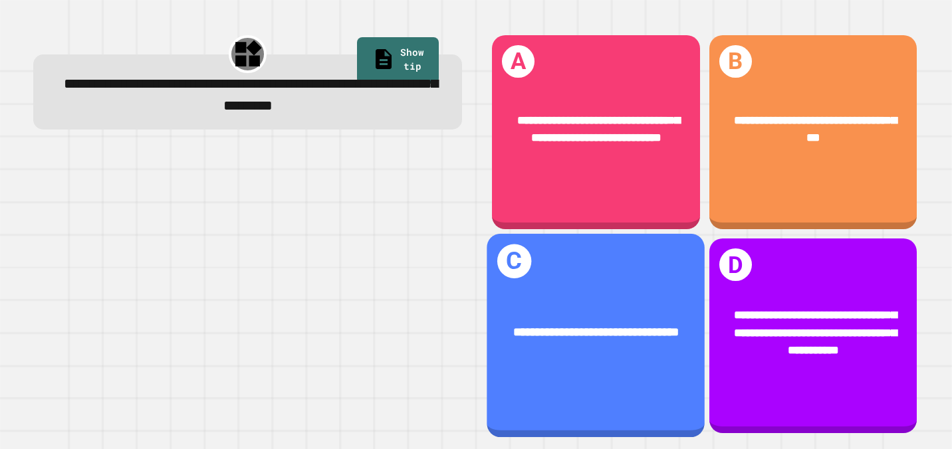
click at [676, 310] on div "**********" at bounding box center [596, 332] width 218 height 66
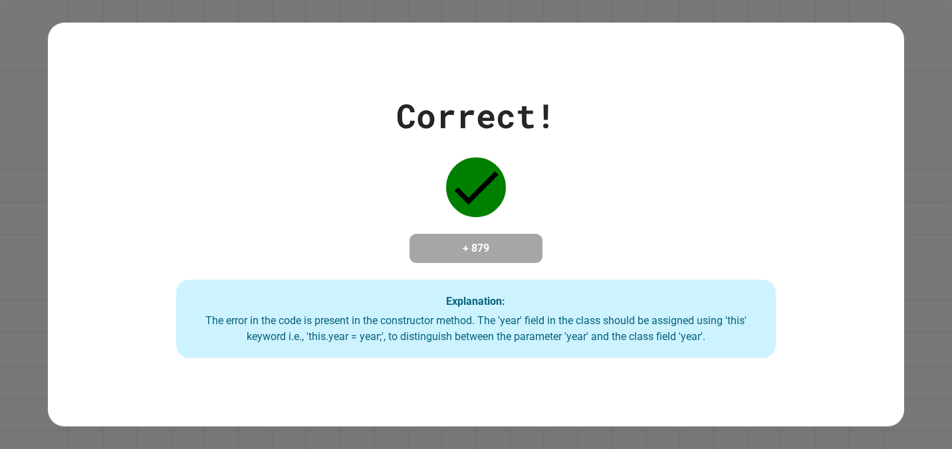
click at [406, 249] on div "Correct! + 879 Explanation: The error in the code is present in the constructor…" at bounding box center [476, 224] width 857 height 267
click at [365, 244] on div "Correct! + 879 Explanation: The error in the code is present in the constructor…" at bounding box center [476, 224] width 857 height 267
click at [363, 252] on div "Correct! + 879 Explanation: The error in the code is present in the constructor…" at bounding box center [476, 224] width 857 height 267
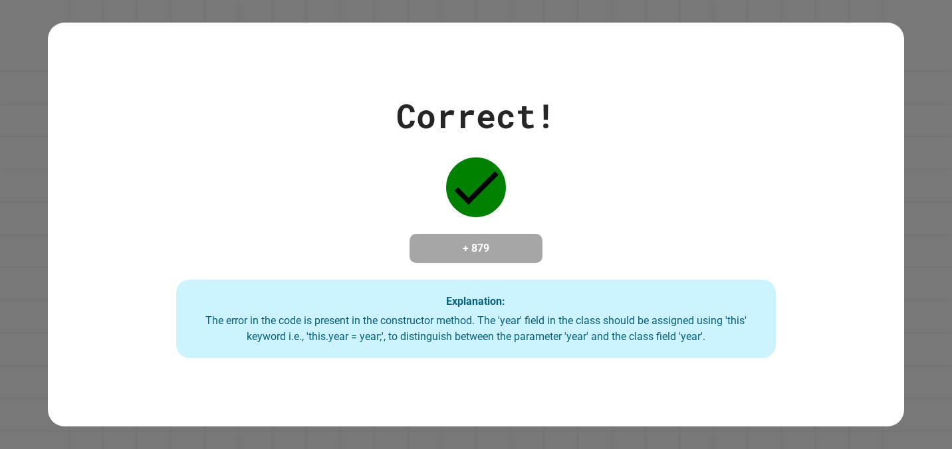
click at [375, 231] on div "Correct! + 879 Explanation: The error in the code is present in the constructor…" at bounding box center [476, 224] width 857 height 267
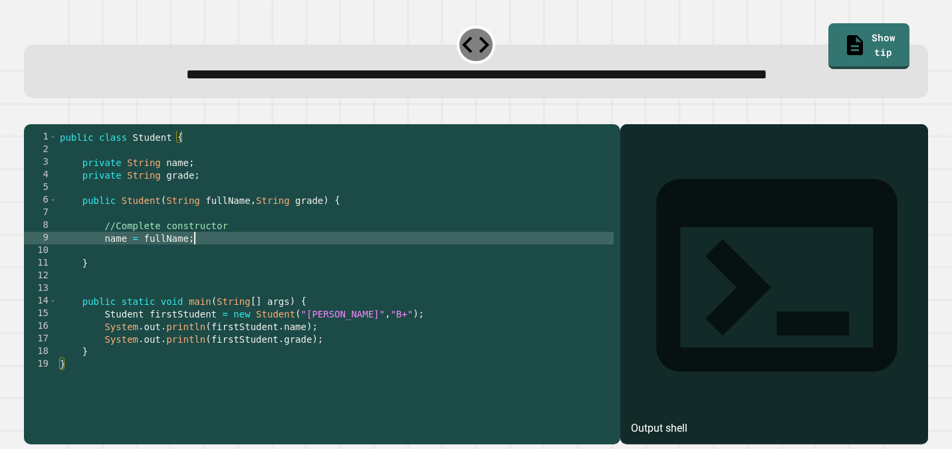
click at [207, 284] on div "public class Student { private String name ; private String grade ; public Stud…" at bounding box center [335, 270] width 556 height 278
type textarea "**********"
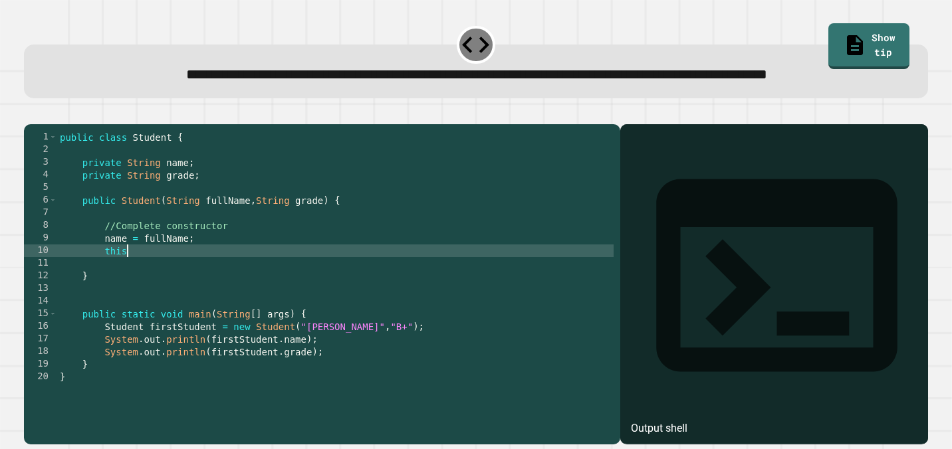
scroll to position [0, 4]
click at [832, 36] on link "Show tip" at bounding box center [869, 44] width 74 height 49
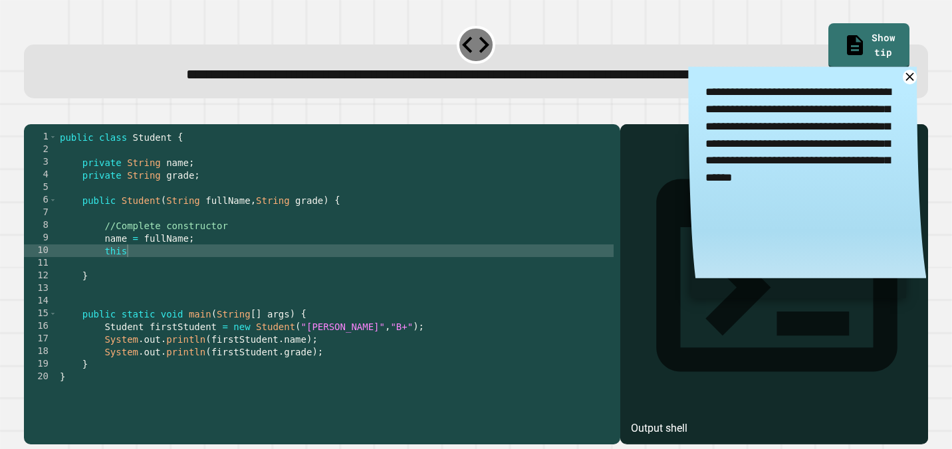
click at [899, 101] on textarea "**********" at bounding box center [807, 126] width 238 height 120
click at [907, 82] on icon at bounding box center [909, 77] width 10 height 10
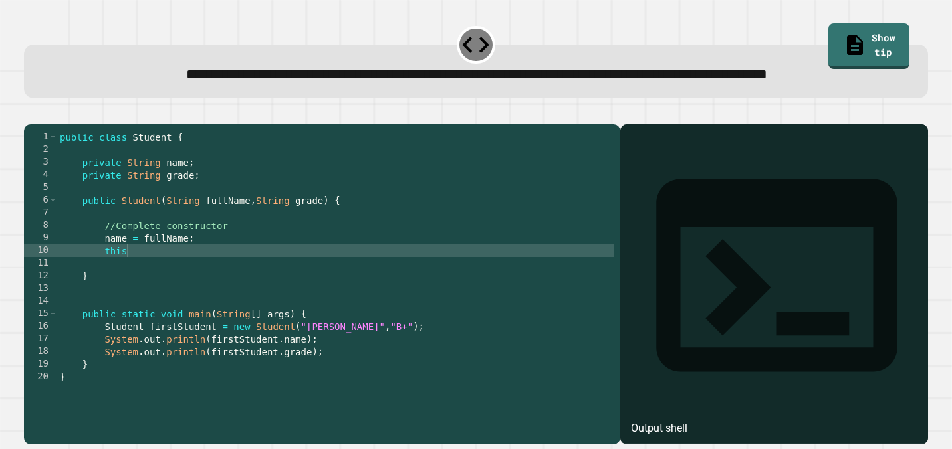
click at [296, 292] on div "public class Student { private String name ; private String grade ; public Stud…" at bounding box center [335, 270] width 556 height 278
type textarea "**********"
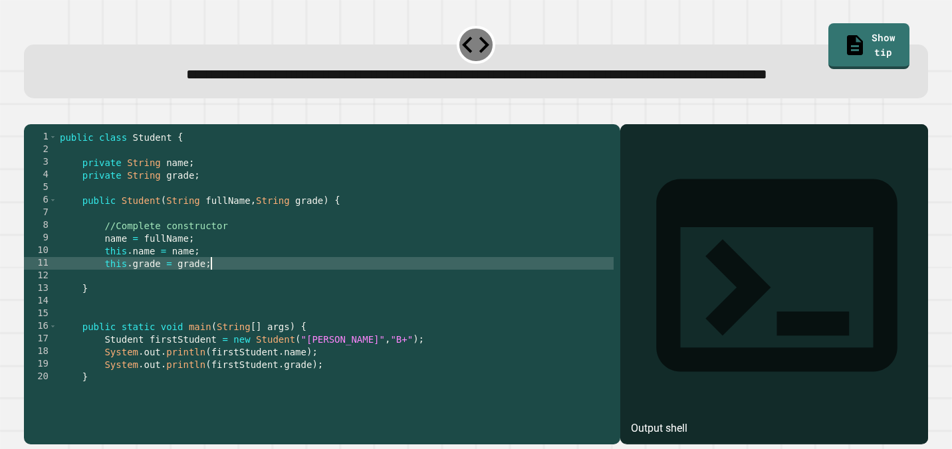
scroll to position [0, 10]
type textarea "**********"
click at [31, 113] on icon "button" at bounding box center [31, 113] width 0 height 0
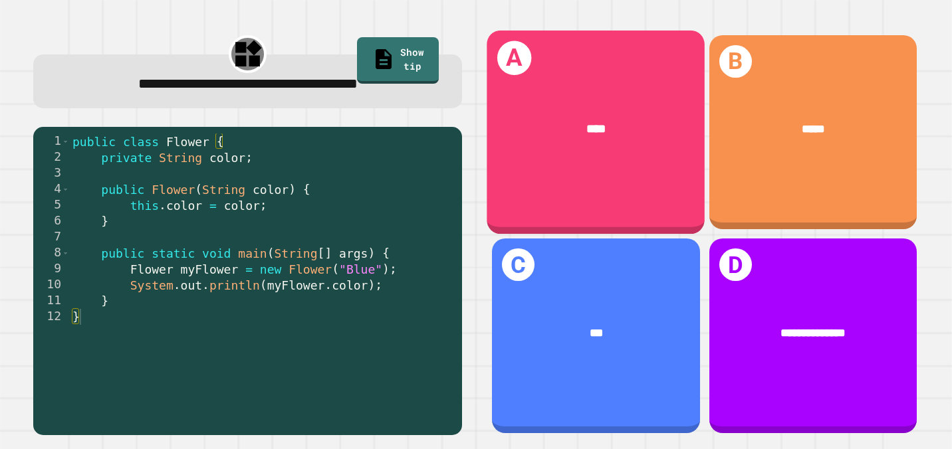
click at [578, 177] on div "A ****" at bounding box center [596, 133] width 218 height 204
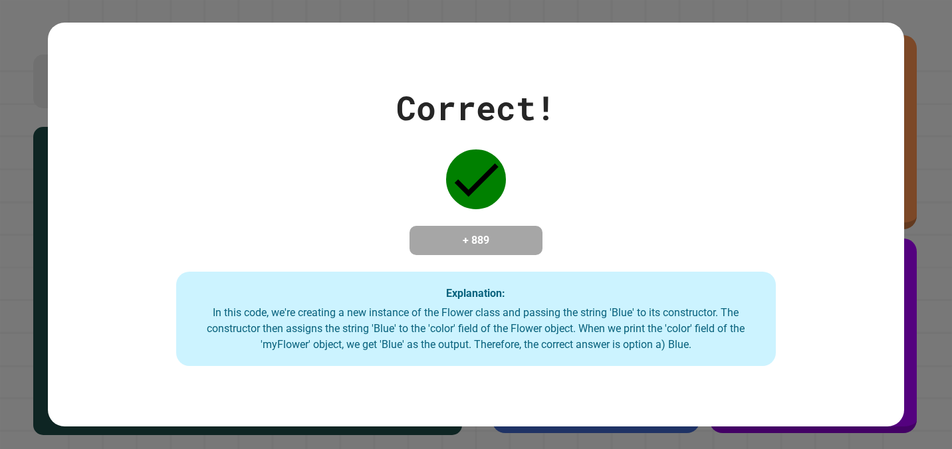
click at [578, 177] on div "Correct! + 889 Explanation: In this code, we're creating a new instance of the …" at bounding box center [476, 224] width 857 height 283
click at [580, 179] on div "Correct! + 889 Explanation: In this code, we're creating a new instance of the …" at bounding box center [476, 224] width 857 height 283
click at [546, 83] on div "Correct!" at bounding box center [475, 108] width 159 height 50
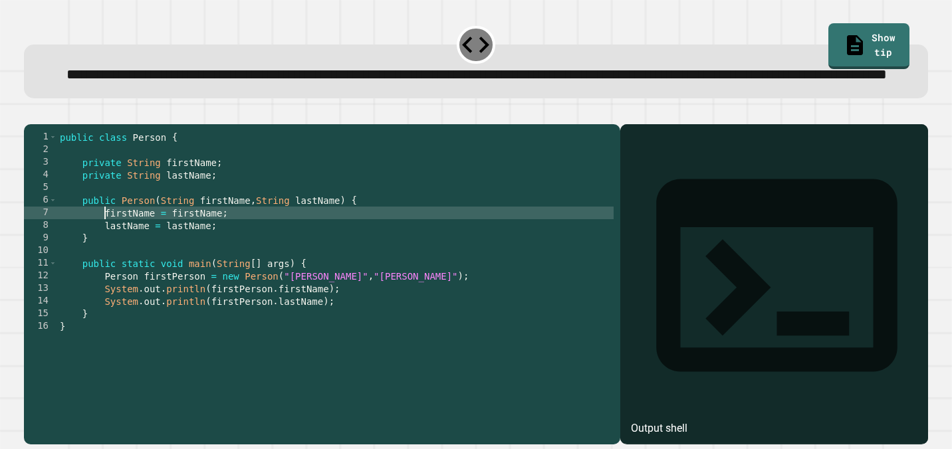
click at [103, 258] on div "public class Person { private String firstName ; private String lastName ; publ…" at bounding box center [335, 270] width 556 height 278
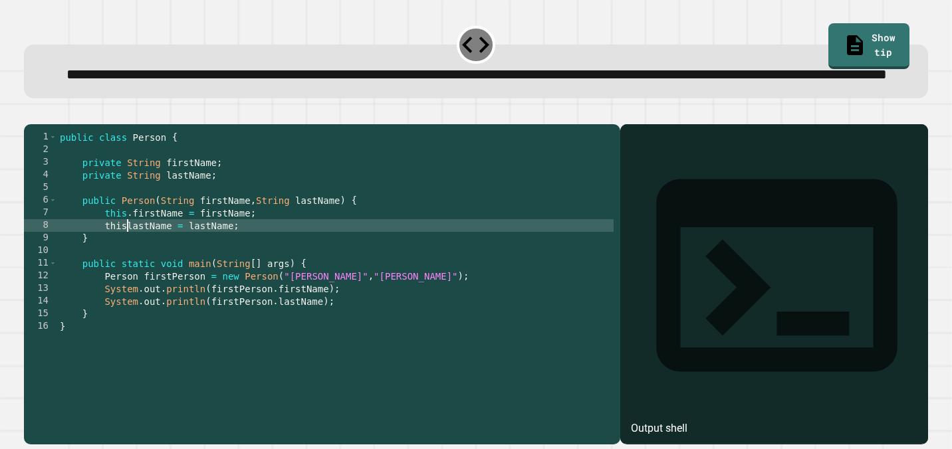
scroll to position [0, 5]
type textarea "**********"
click at [31, 113] on button "button" at bounding box center [31, 113] width 0 height 0
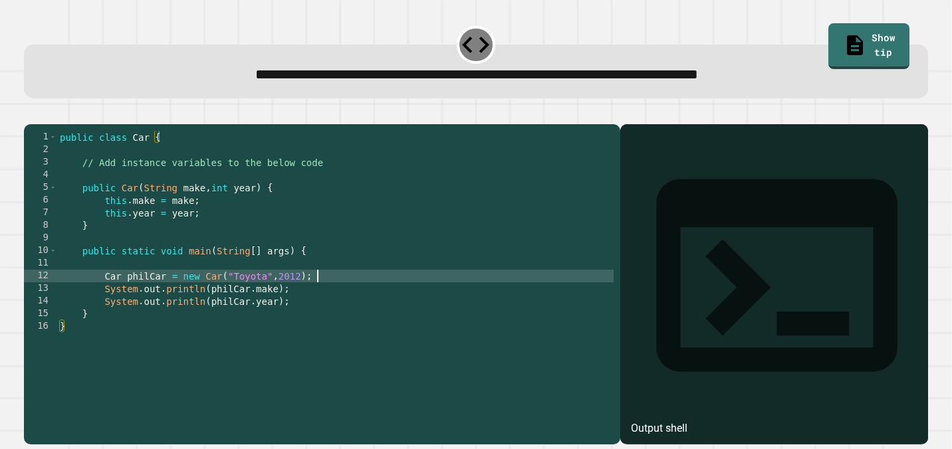
click at [329, 294] on div "public class Car { // Add instance variables to the below code public Car ( Str…" at bounding box center [335, 282] width 556 height 303
click at [343, 183] on div "public class Car { // Add instance variables to the below code public Car ( Str…" at bounding box center [335, 282] width 556 height 303
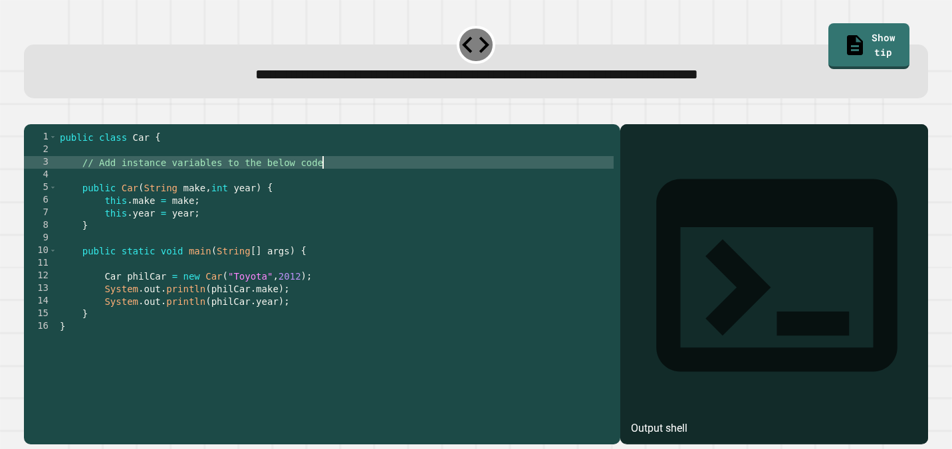
type textarea "**********"
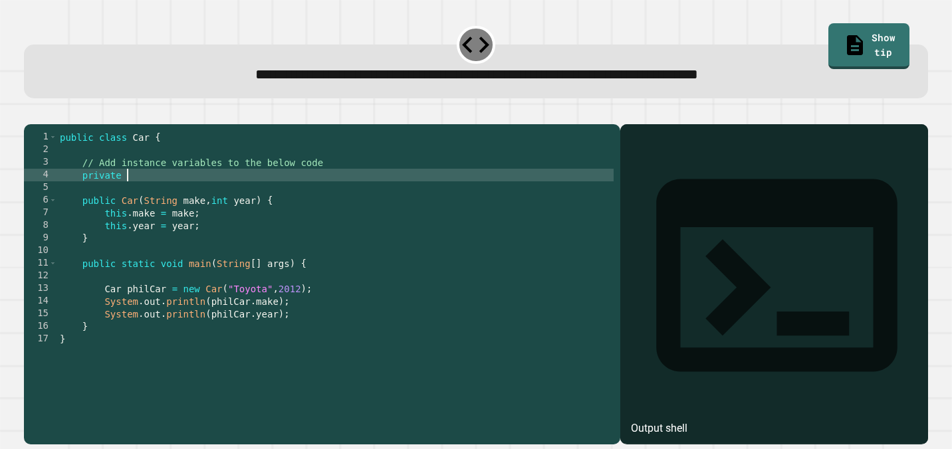
scroll to position [0, 4]
type textarea "**********"
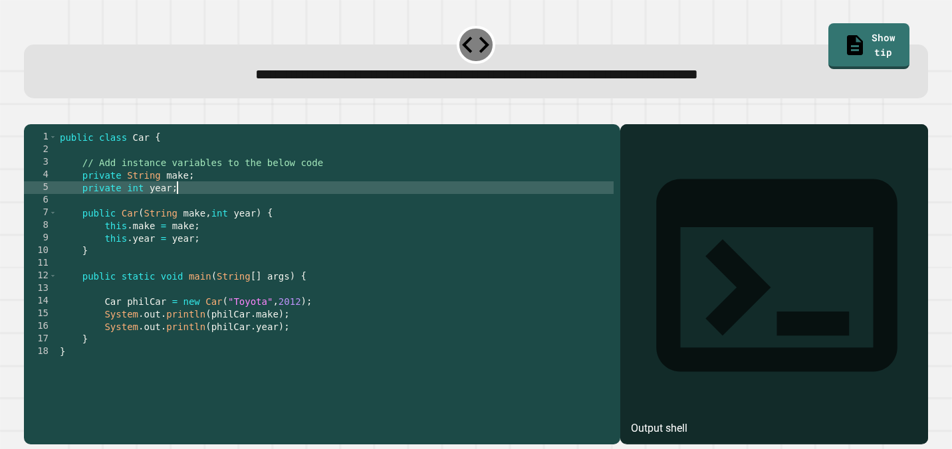
scroll to position [0, 7]
type textarea "**********"
click at [31, 113] on icon "button" at bounding box center [31, 113] width 0 height 0
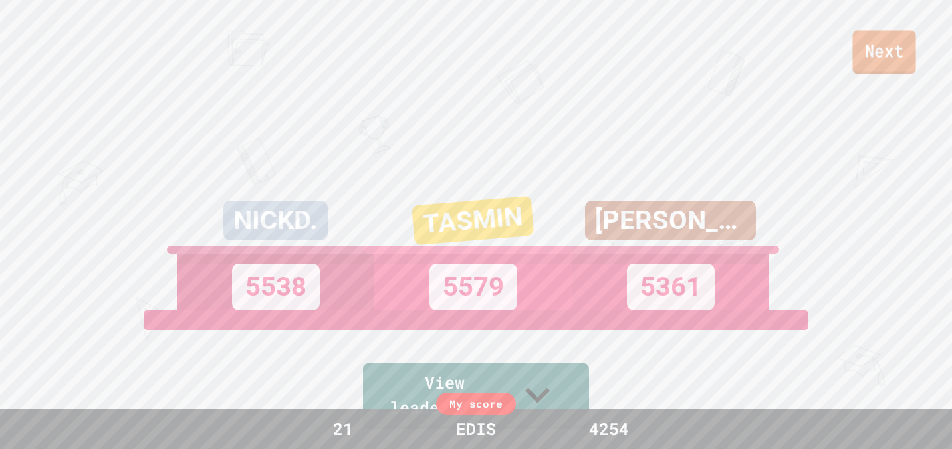
click at [900, 62] on link "Next" at bounding box center [883, 52] width 63 height 44
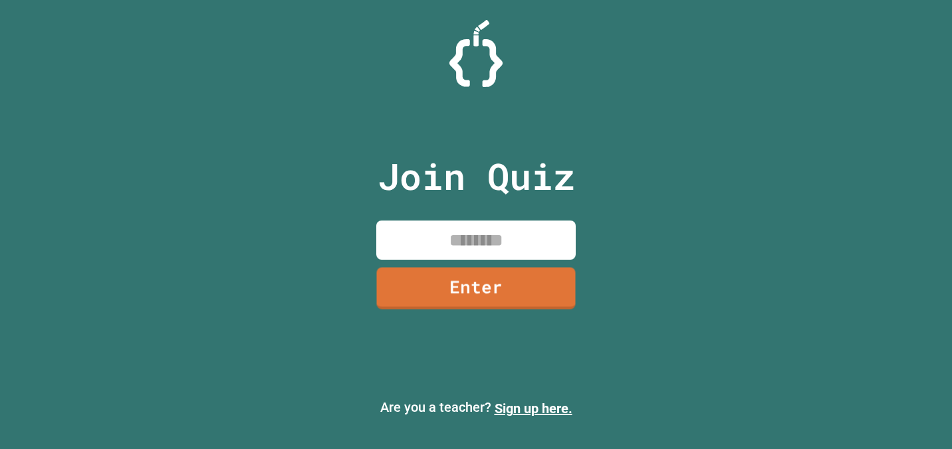
click at [447, 235] on input at bounding box center [475, 240] width 199 height 39
type input "********"
click at [449, 290] on link "Enter" at bounding box center [475, 288] width 199 height 44
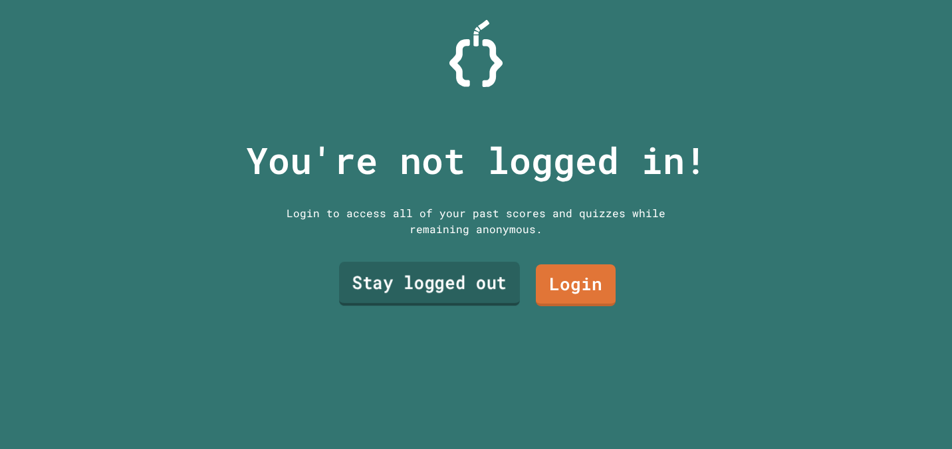
click at [433, 288] on link "Stay logged out" at bounding box center [429, 284] width 181 height 44
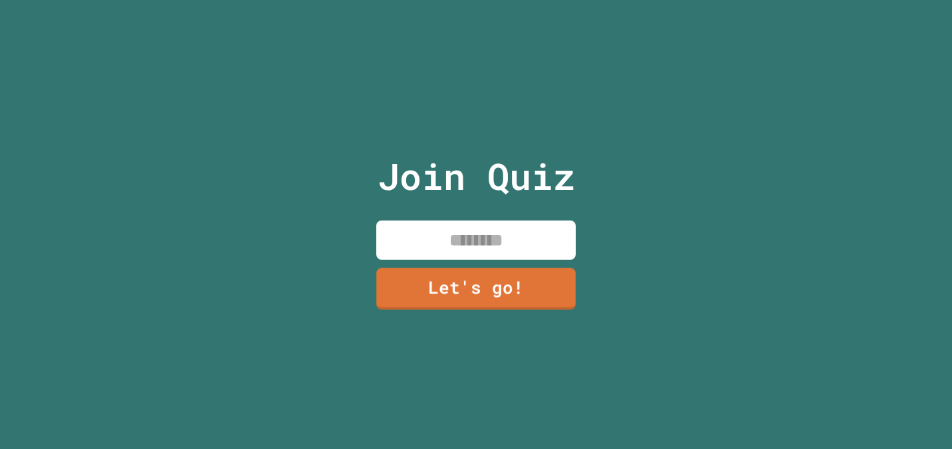
click at [455, 253] on input at bounding box center [475, 240] width 199 height 39
type input "****"
click at [455, 270] on link "Let's go!" at bounding box center [475, 288] width 201 height 43
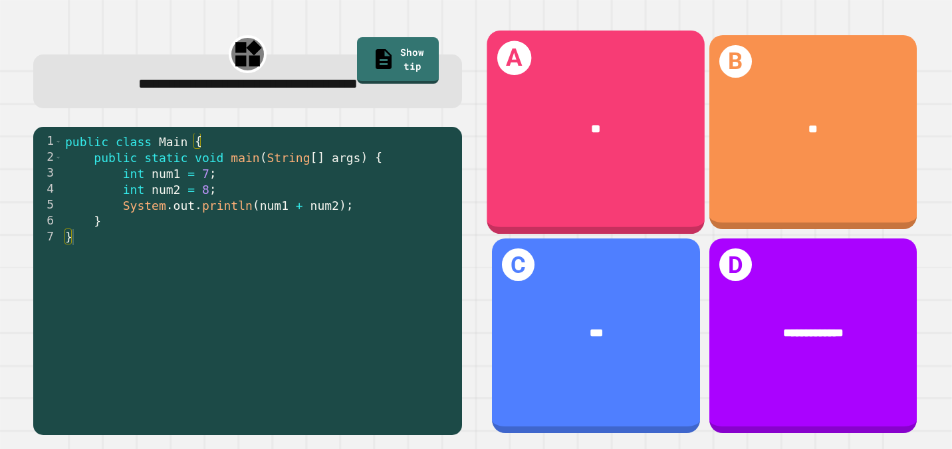
click at [613, 175] on div "A **" at bounding box center [596, 133] width 218 height 204
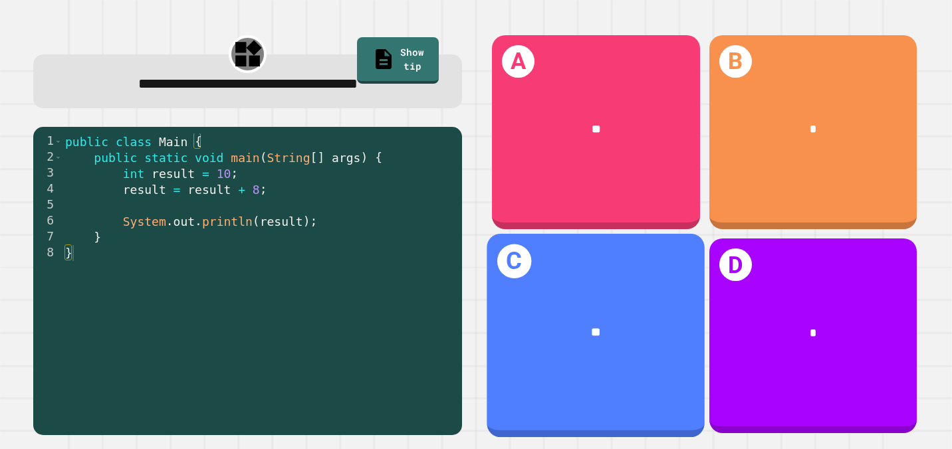
click at [607, 344] on div "**" at bounding box center [596, 332] width 218 height 66
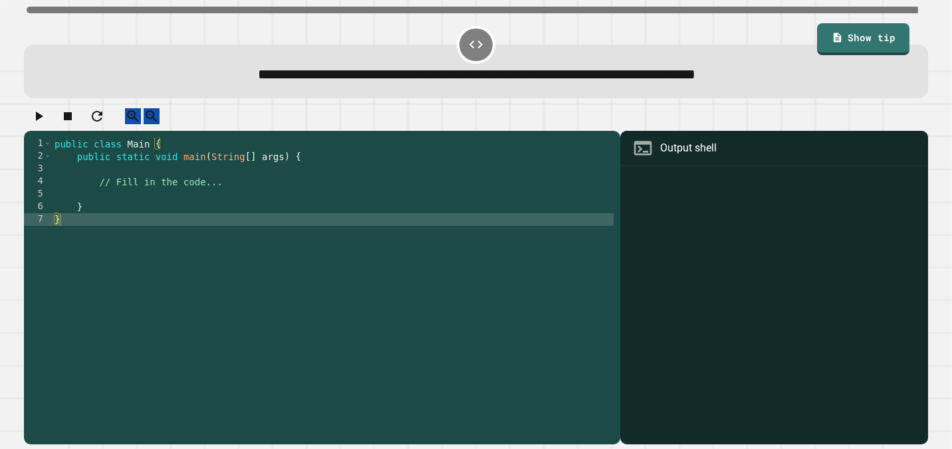
click at [169, 208] on div "public class Main { public static void main ( String [ ] args ) { // Fill in th…" at bounding box center [333, 289] width 562 height 303
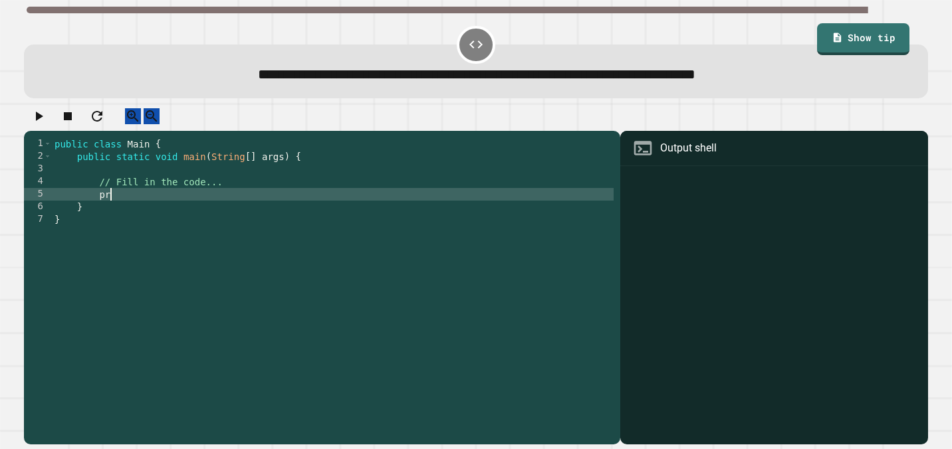
type textarea "*"
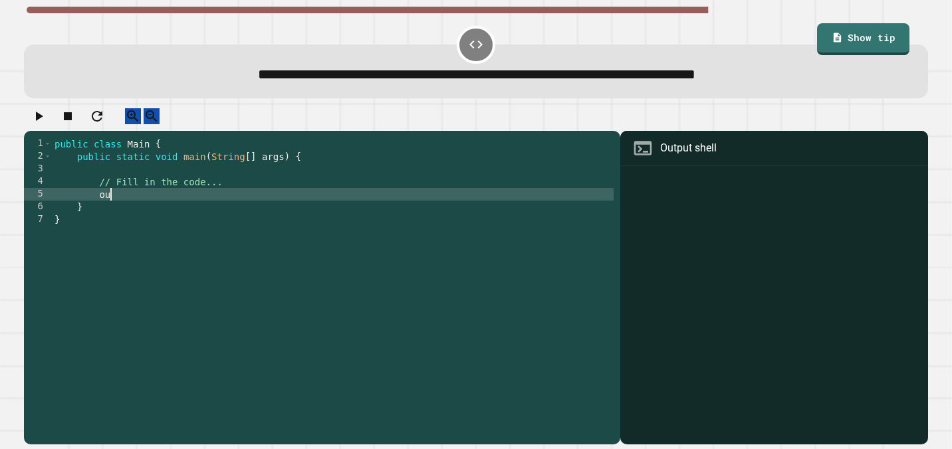
type textarea "*"
click at [839, 14] on div "**********" at bounding box center [476, 224] width 952 height 449
click at [837, 27] on link "Show tip" at bounding box center [863, 38] width 94 height 33
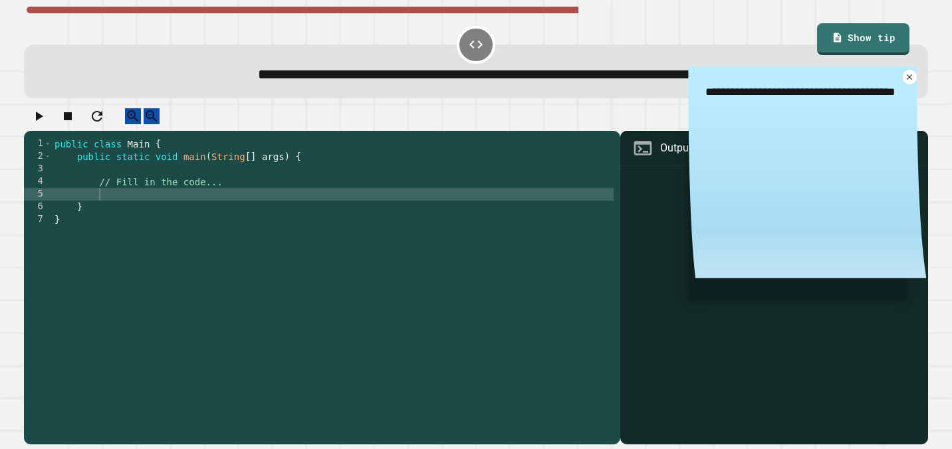
click at [294, 209] on div "public class Main { public static void main ( String [ ] args ) { // Fill in th…" at bounding box center [333, 289] width 562 height 303
click at [910, 79] on icon at bounding box center [909, 77] width 11 height 11
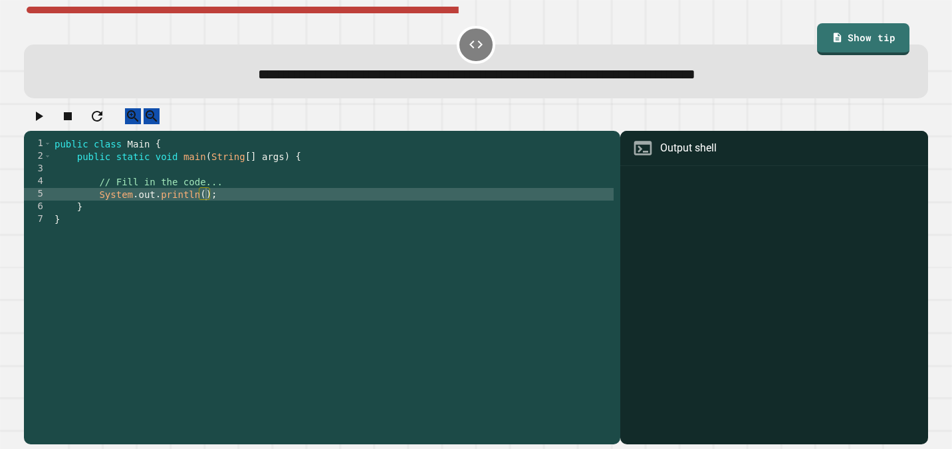
click at [206, 208] on div "public class Main { public static void main ( String [ ] args ) { // Fill in th…" at bounding box center [333, 289] width 562 height 303
type textarea "**********"
click at [45, 118] on icon "button" at bounding box center [39, 116] width 16 height 16
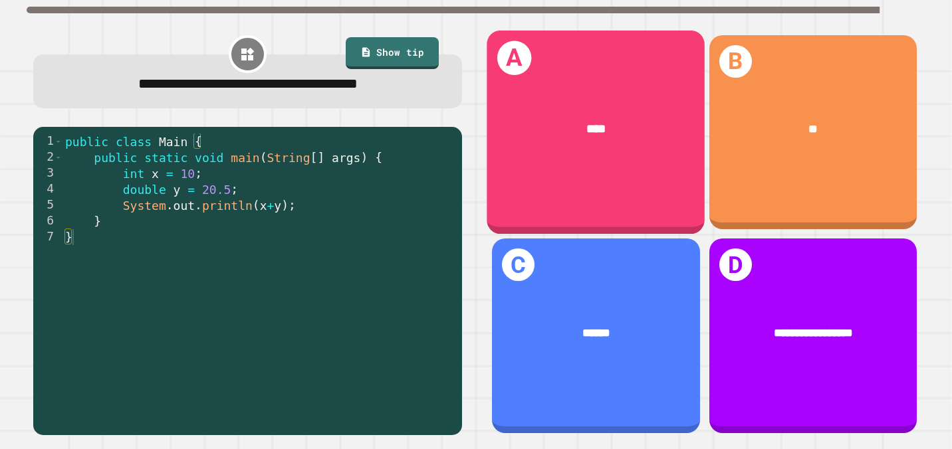
click at [649, 189] on div "A ****" at bounding box center [596, 133] width 218 height 204
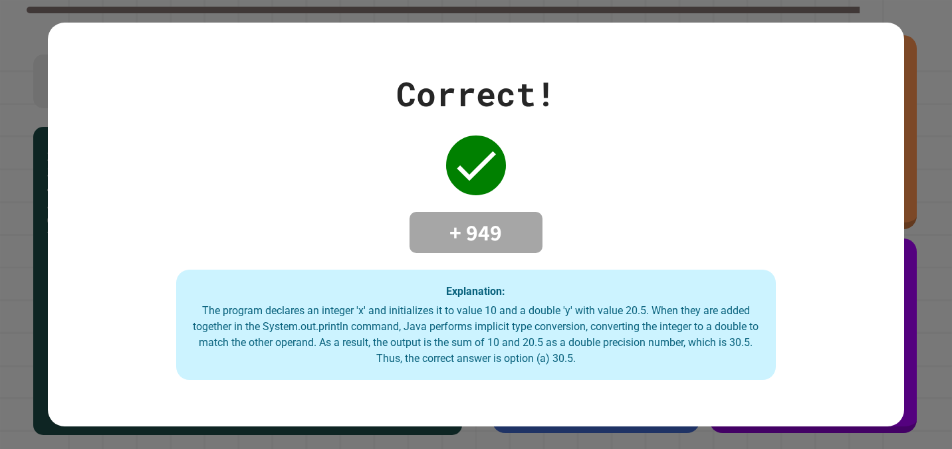
click at [612, 187] on div "Correct! + 949 Explanation: The program declares an integer 'x' and initializes…" at bounding box center [476, 224] width 857 height 311
click at [605, 175] on div "Correct! + 949 Explanation: The program declares an integer 'x' and initializes…" at bounding box center [476, 224] width 857 height 311
click at [584, 197] on div "Correct! + 949 Explanation: The program declares an integer 'x' and initializes…" at bounding box center [476, 224] width 857 height 311
click at [214, 114] on div "Correct! + 949 Explanation: The program declares an integer 'x' and initializes…" at bounding box center [476, 224] width 857 height 311
click at [213, 114] on div "Correct! + 949 Explanation: The program declares an integer 'x' and initializes…" at bounding box center [476, 224] width 857 height 311
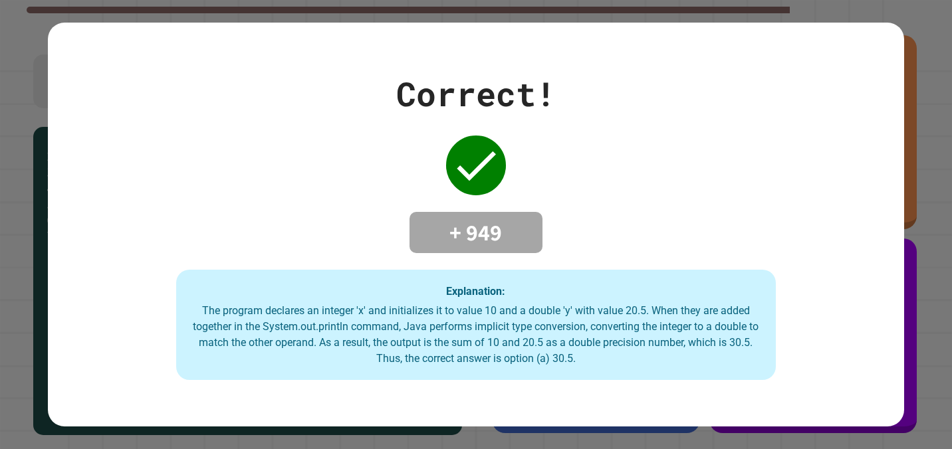
click at [212, 112] on div "Correct! + 949 Explanation: The program declares an integer 'x' and initializes…" at bounding box center [476, 224] width 857 height 311
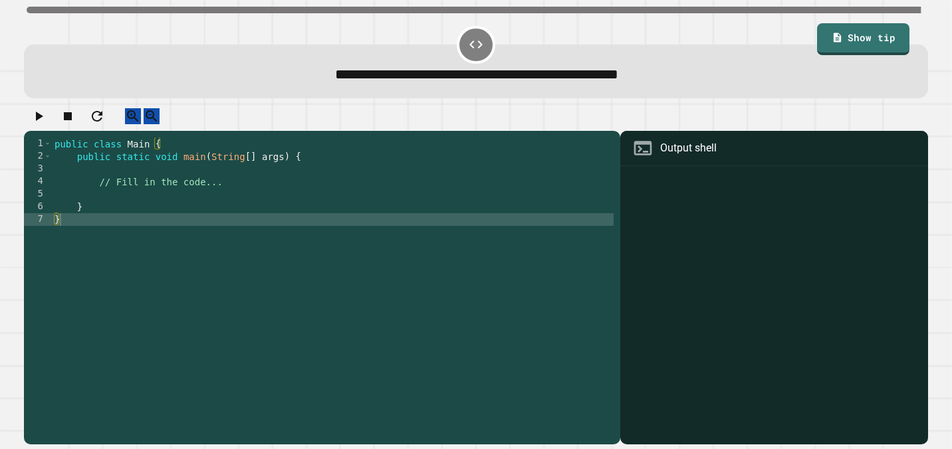
click at [157, 205] on div "public class Main { public static void main ( String [ ] args ) { // Fill in th…" at bounding box center [333, 289] width 562 height 303
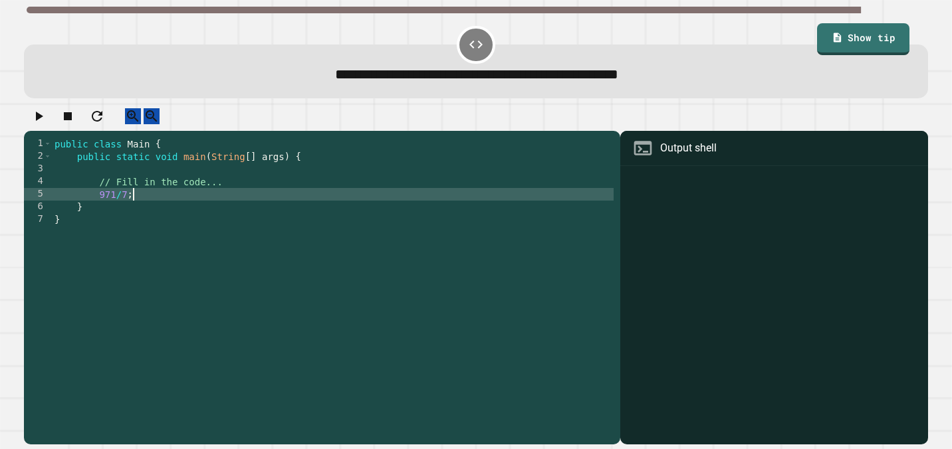
scroll to position [0, 5]
click at [100, 207] on div "public class Main { public static void main ( String [ ] args ) { // Fill in th…" at bounding box center [333, 289] width 562 height 303
click at [46, 120] on icon "button" at bounding box center [39, 116] width 16 height 16
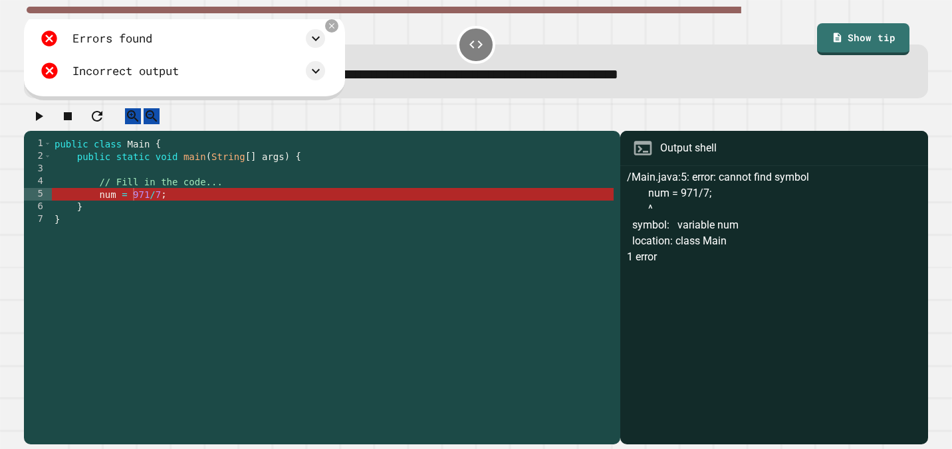
click at [101, 209] on div "public class Main { public static void main ( String [ ] args ) { // Fill in th…" at bounding box center [333, 289] width 562 height 303
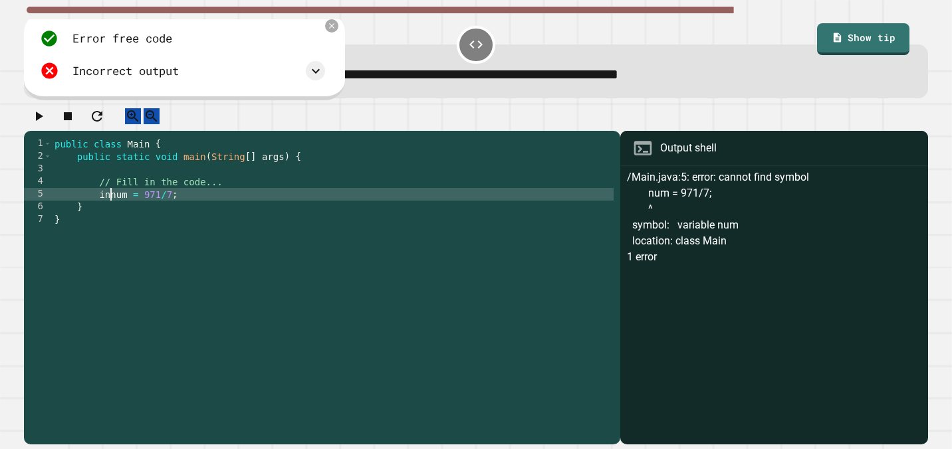
scroll to position [0, 4]
type textarea "**********"
click at [42, 121] on icon "button" at bounding box center [39, 116] width 7 height 9
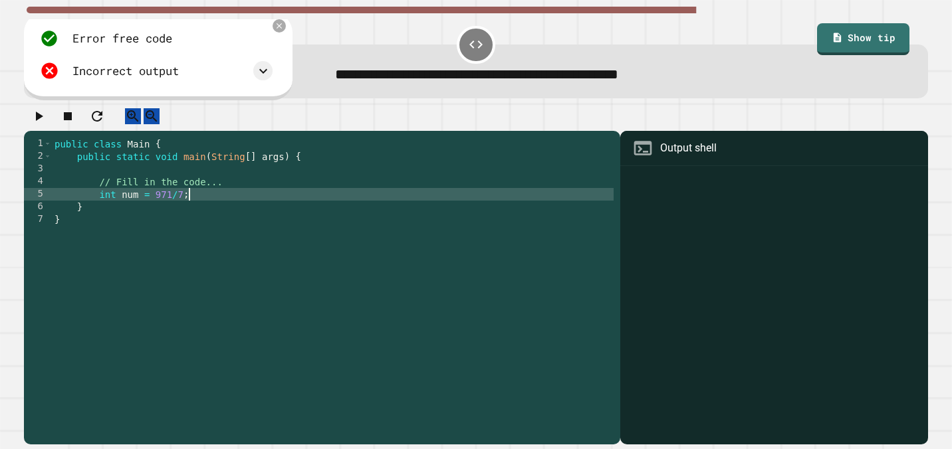
click at [207, 209] on div "public class Main { public static void main ( String [ ] args ) { // Fill in th…" at bounding box center [333, 289] width 562 height 303
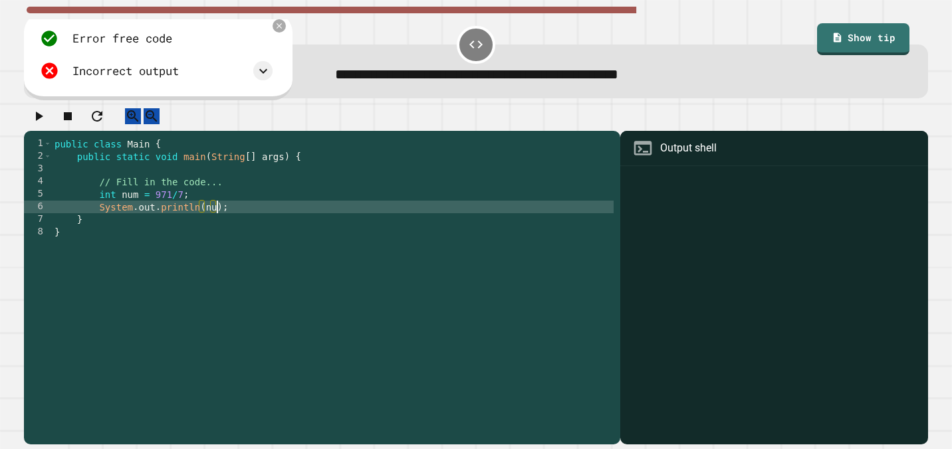
scroll to position [0, 11]
click at [45, 117] on icon "button" at bounding box center [39, 116] width 16 height 16
click at [184, 211] on div "public class Main { public static void main ( String [ ] args ) { // Fill in th…" at bounding box center [333, 289] width 562 height 303
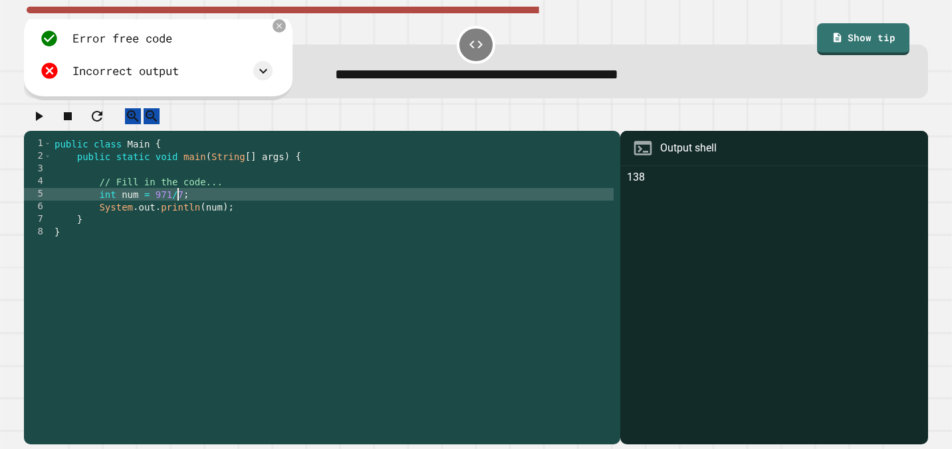
scroll to position [0, 9]
type textarea "**********"
click at [47, 121] on icon "button" at bounding box center [39, 116] width 16 height 16
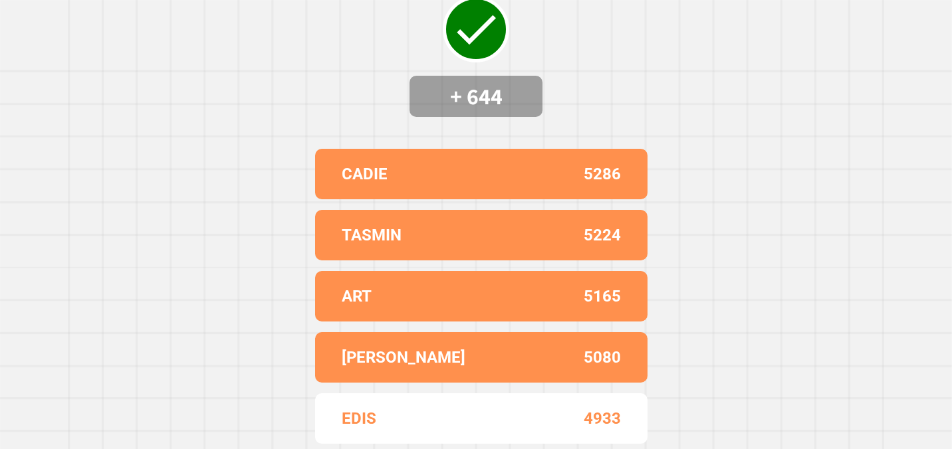
scroll to position [0, 0]
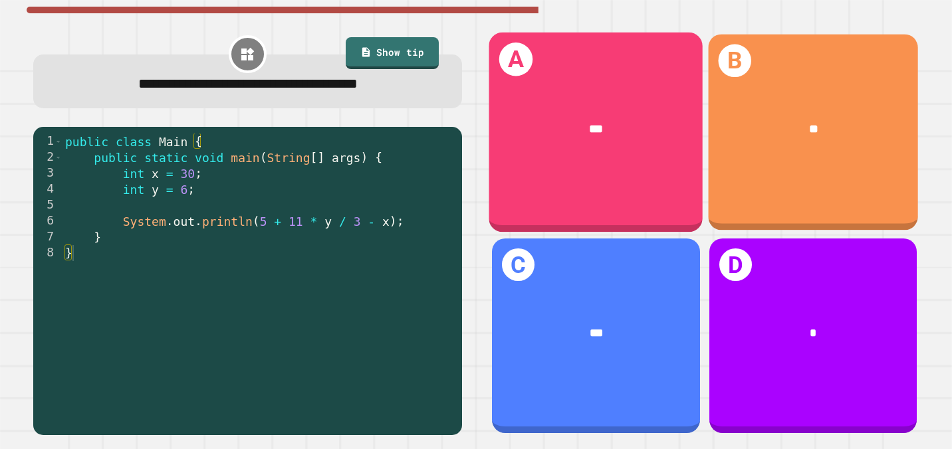
click at [809, 113] on div "**" at bounding box center [813, 129] width 210 height 64
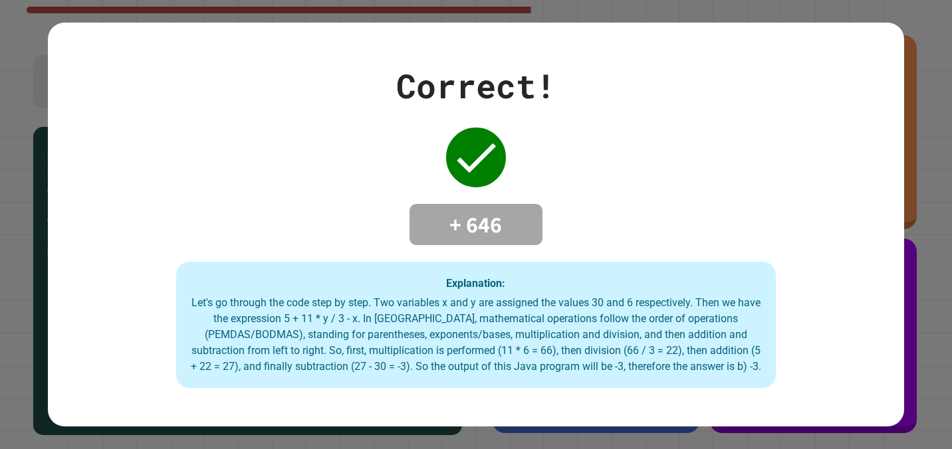
click at [779, 125] on div "Correct! + 646 Explanation: Let's go through the code step by step. Two variabl…" at bounding box center [476, 224] width 857 height 327
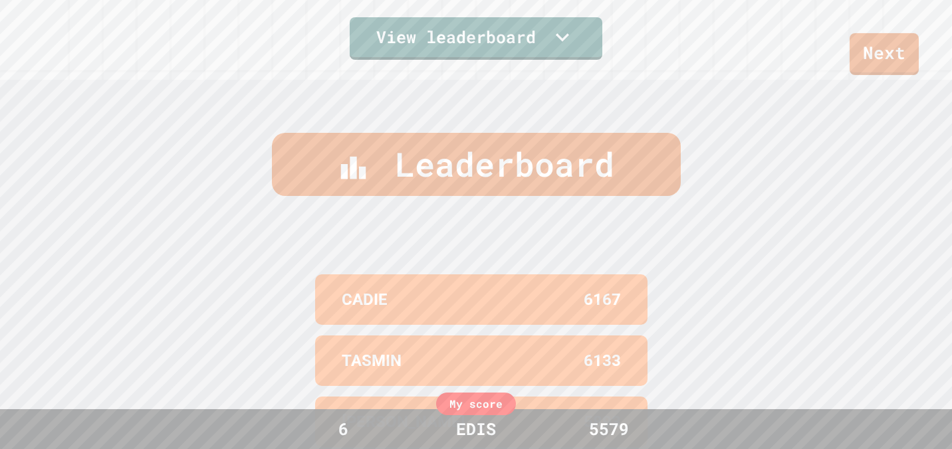
scroll to position [548, 0]
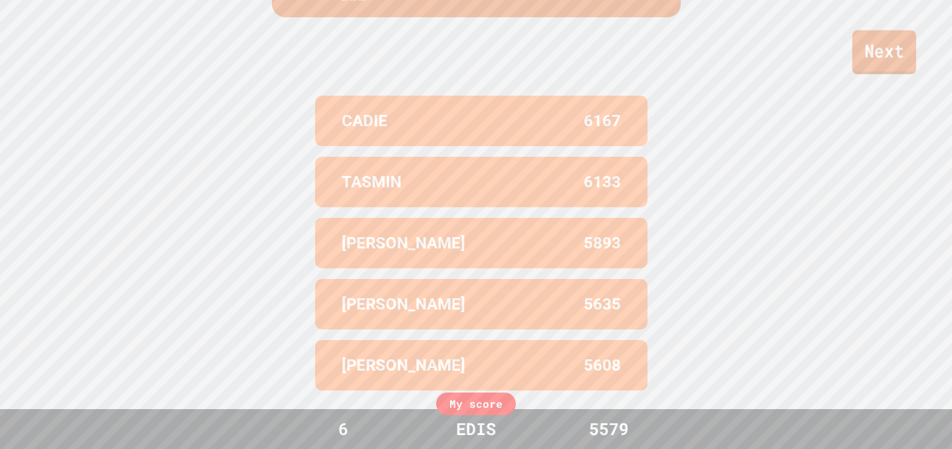
click at [881, 60] on link "Next" at bounding box center [884, 53] width 64 height 44
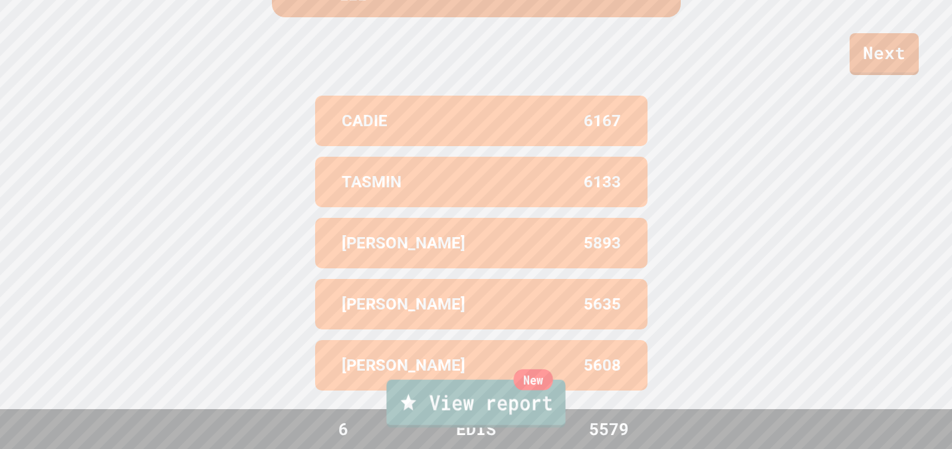
click at [521, 401] on link "New View report" at bounding box center [475, 404] width 179 height 48
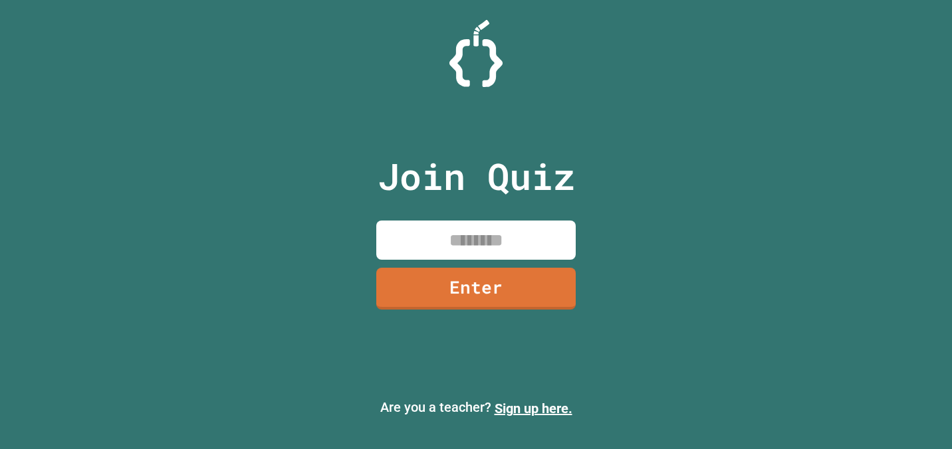
click at [491, 245] on input at bounding box center [475, 240] width 199 height 39
